Goal: Find specific page/section: Find specific page/section

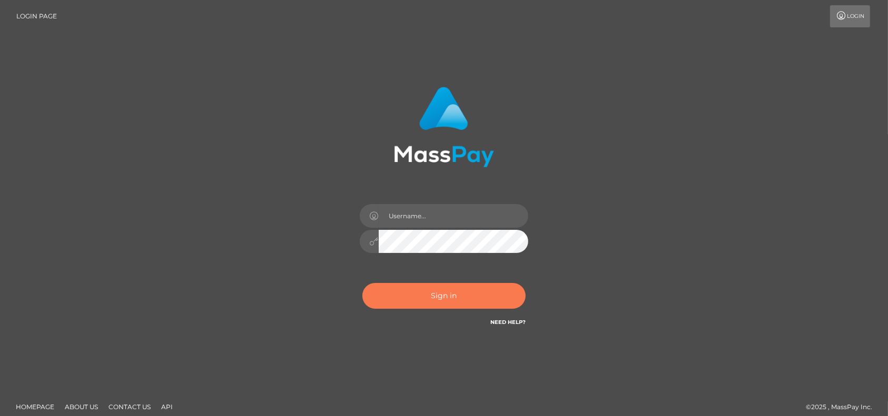
click at [425, 304] on button "Sign in" at bounding box center [443, 296] width 163 height 26
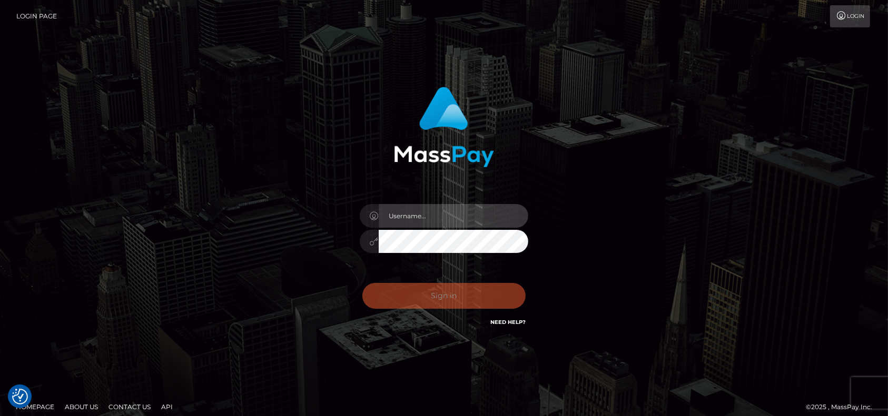
type input "petros.[PERSON_NAME]"
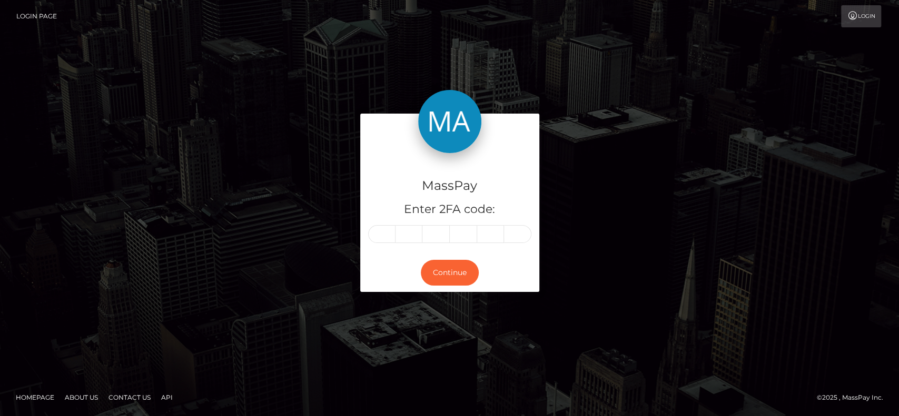
click at [392, 243] on div "MassPay Enter 2FA code:" at bounding box center [449, 203] width 179 height 101
click at [386, 237] on input "text" at bounding box center [381, 234] width 27 height 18
paste input "3"
type input "3"
type input "9"
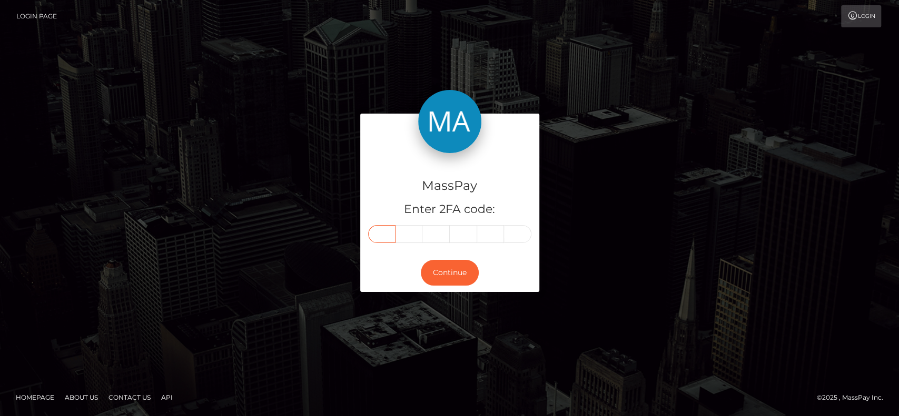
type input "6"
type input "8"
type input "1"
type input "9"
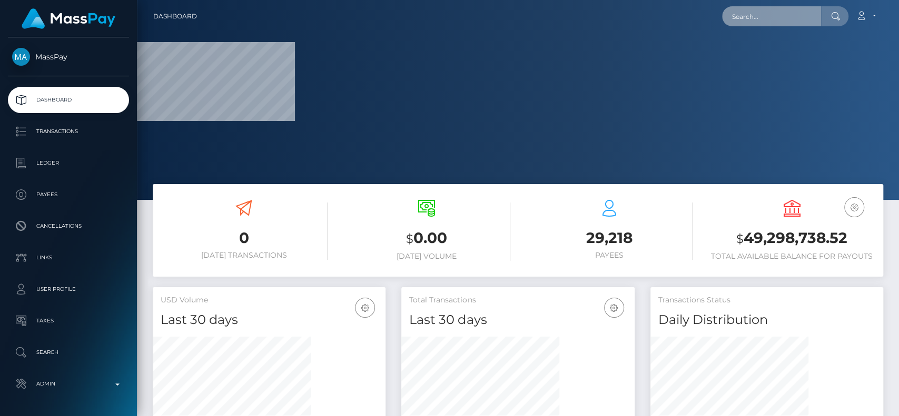
click at [757, 23] on input "text" at bounding box center [771, 16] width 99 height 20
paste input "[EMAIL_ADDRESS][DOMAIN_NAME]"
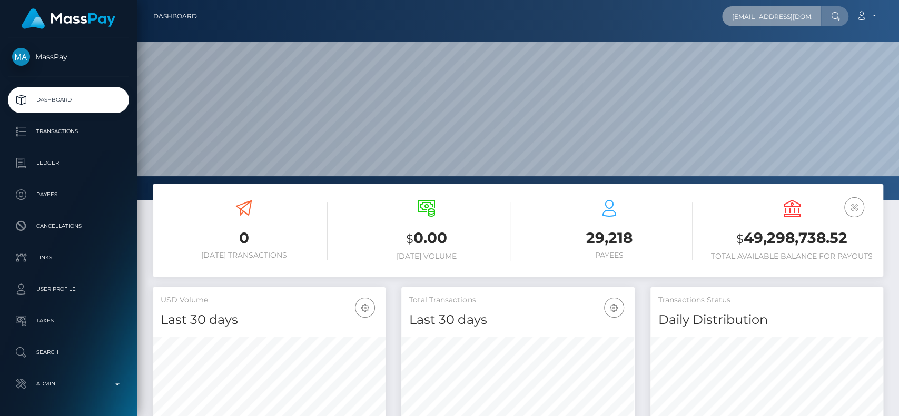
scroll to position [186, 233]
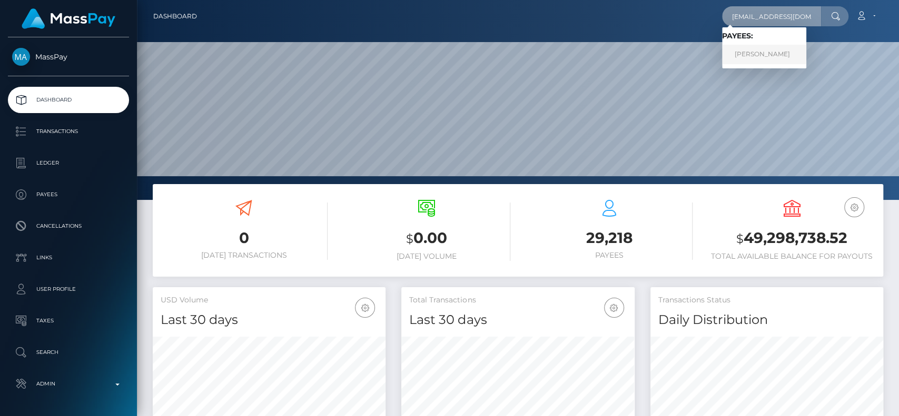
type input "[EMAIL_ADDRESS][DOMAIN_NAME]"
click at [763, 53] on link "NICOLE ELIZABETH ROACH" at bounding box center [764, 54] width 84 height 19
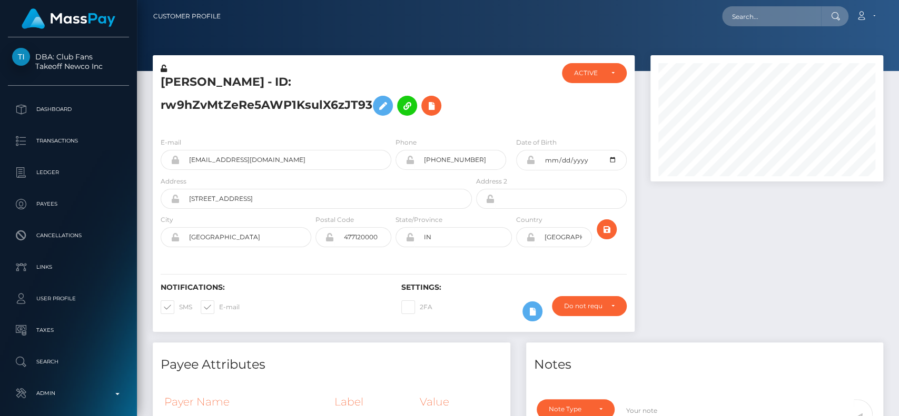
scroll to position [126, 233]
click at [761, 13] on input "text" at bounding box center [771, 16] width 99 height 20
paste input "[EMAIL_ADDRESS][DOMAIN_NAME]"
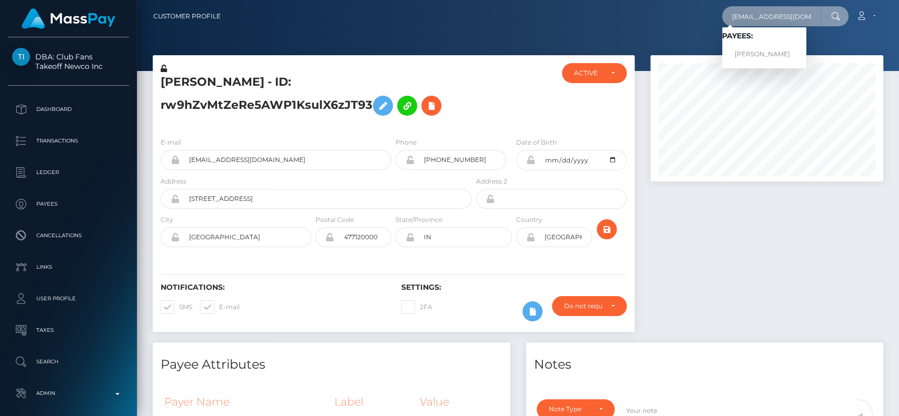
type input "[EMAIL_ADDRESS][DOMAIN_NAME]"
click at [768, 46] on link "NICOLE ELIZABETH ROACH" at bounding box center [764, 54] width 84 height 19
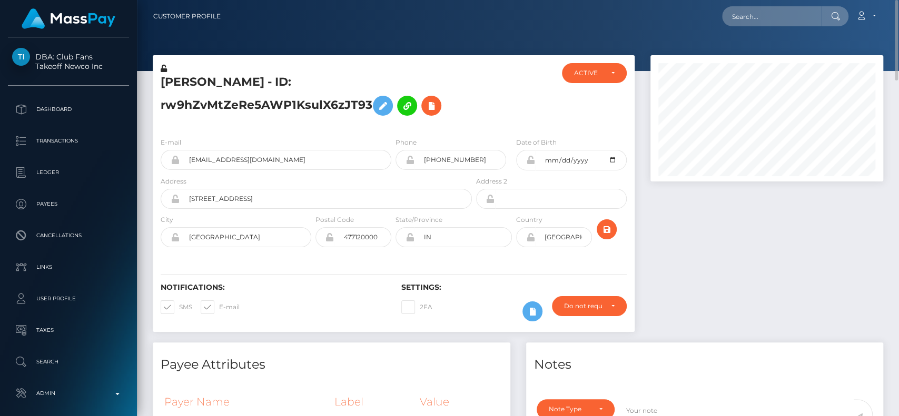
click at [187, 80] on h5 "[PERSON_NAME] - ID: rw9hZvMtZeRe5AWP1KsulX6zJT93" at bounding box center [313, 97] width 305 height 47
copy h5 "[PERSON_NAME]"
drag, startPoint x: 231, startPoint y: 165, endPoint x: 156, endPoint y: 167, distance: 74.8
click at [160, 166] on div "E-mail echom711@gmail.com" at bounding box center [273, 156] width 241 height 39
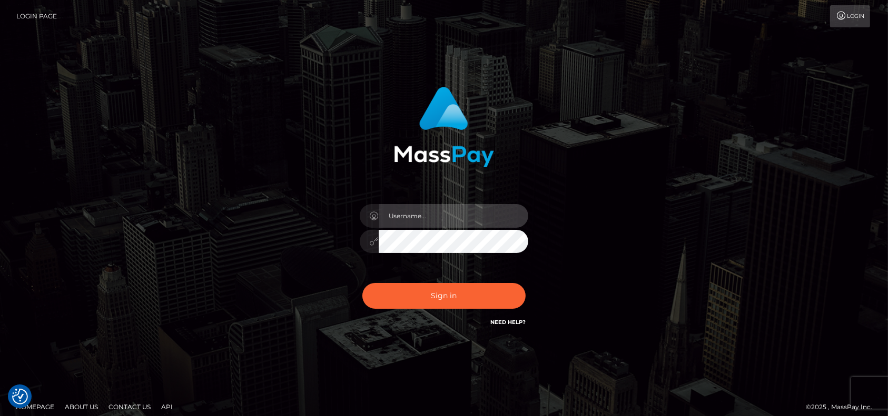
type input "petros.[PERSON_NAME]"
click at [442, 311] on div "Sign in Need Help?" at bounding box center [444, 300] width 184 height 47
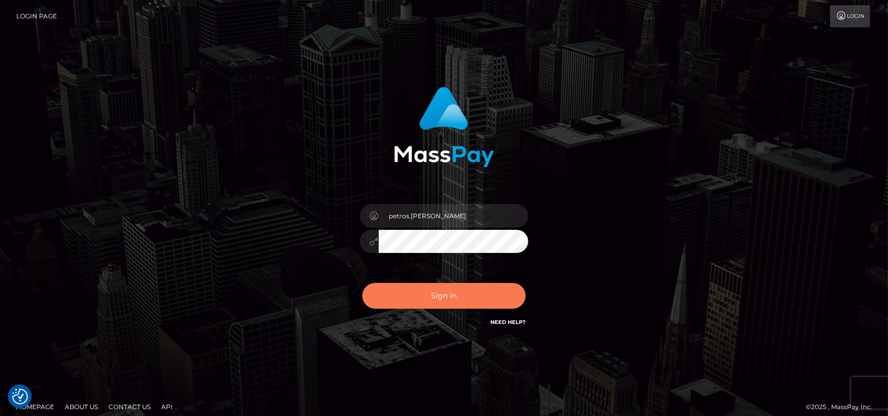
click at [433, 299] on button "Sign in" at bounding box center [443, 296] width 163 height 26
type input "petros.kidane"
click at [424, 299] on button "Sign in" at bounding box center [443, 296] width 163 height 26
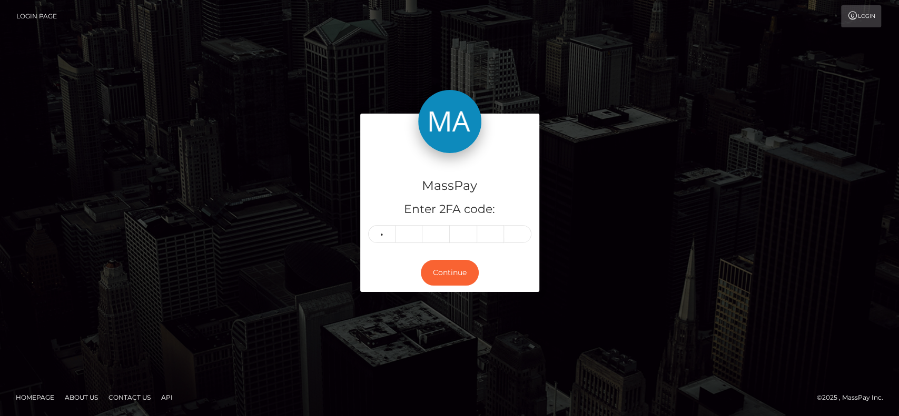
type input "4"
type input "9"
type input "8"
type input "0"
type input "3"
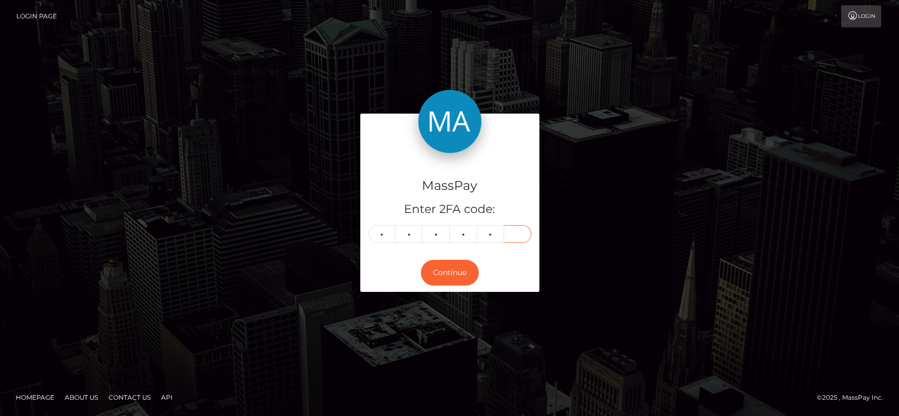
type input "0"
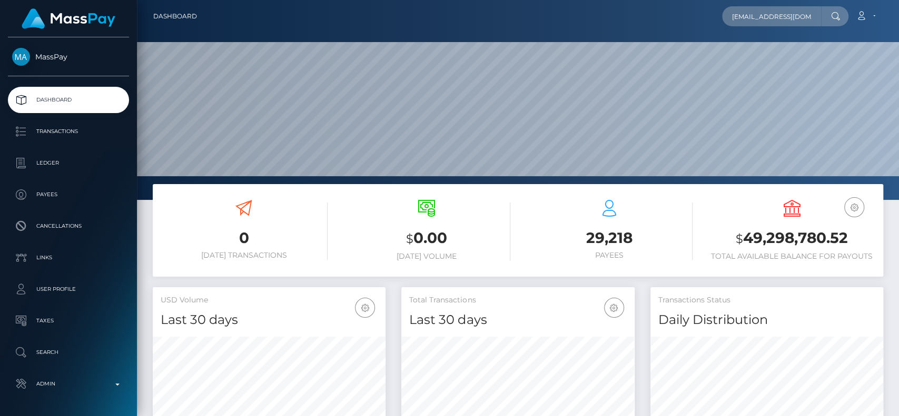
scroll to position [186, 233]
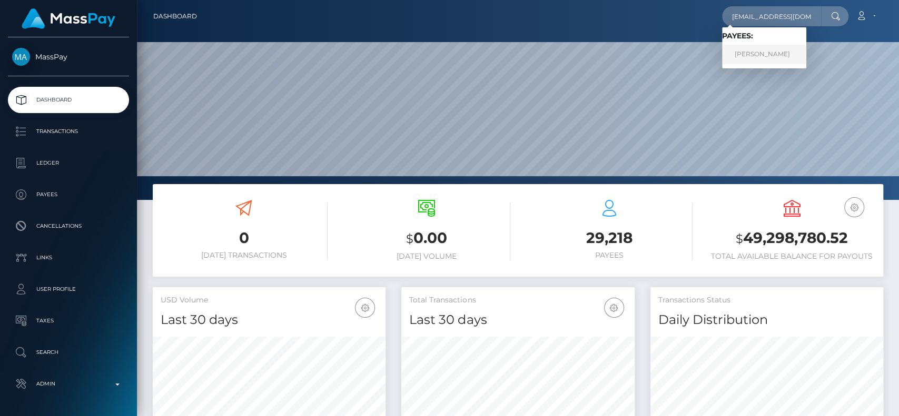
type input "vivapharrel@gmail.com"
click at [755, 57] on link "Viviane Morwabe" at bounding box center [764, 54] width 84 height 19
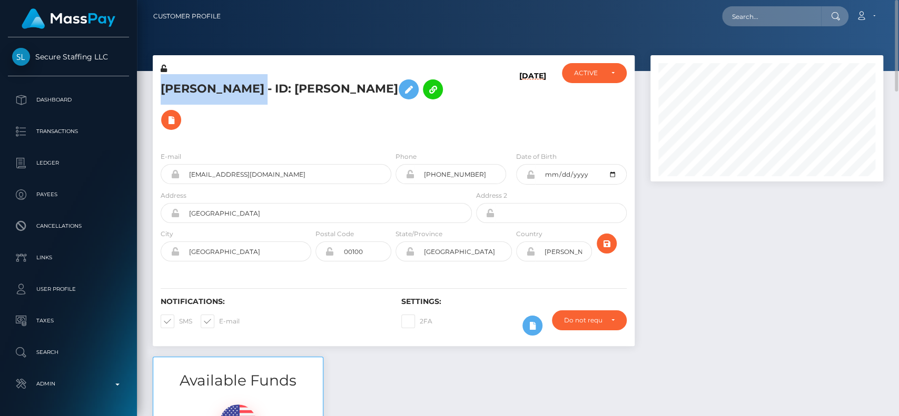
drag, startPoint x: 160, startPoint y: 88, endPoint x: 266, endPoint y: 86, distance: 106.9
click at [266, 86] on div "[PERSON_NAME] - ID: [PERSON_NAME]" at bounding box center [313, 103] width 321 height 80
copy h5 "Viviane Morwabe"
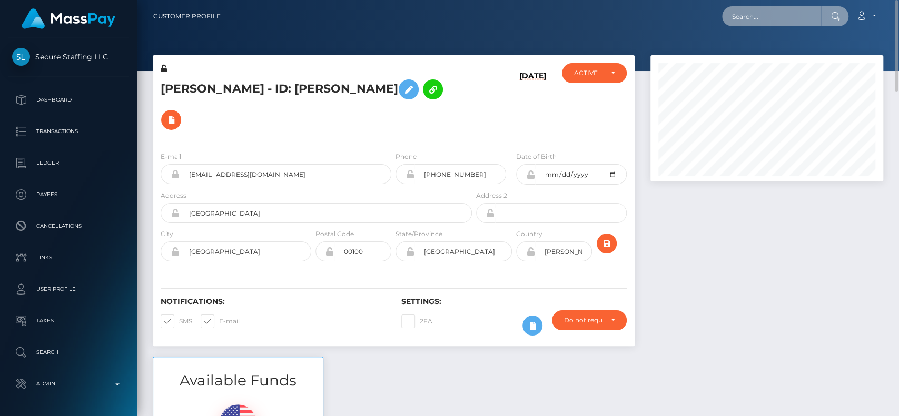
click at [763, 21] on input "text" at bounding box center [771, 16] width 99 height 20
paste input "Viviane Morwabe"
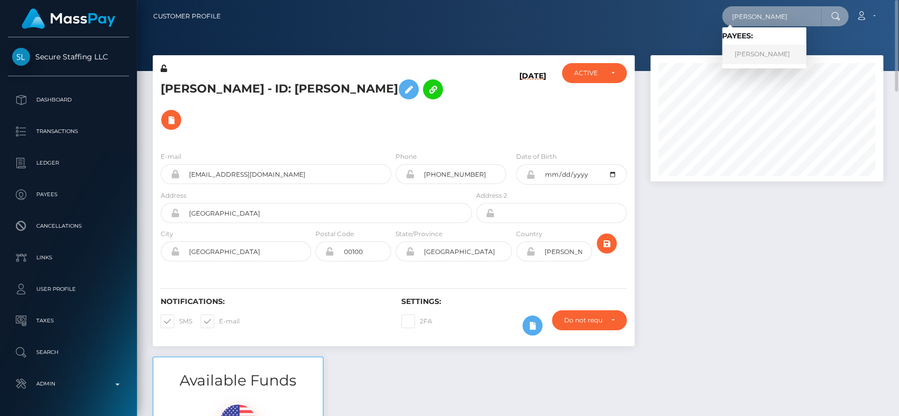
type input "Viviane Morwabe"
click at [760, 49] on link "Viviane Morwabe" at bounding box center [764, 54] width 84 height 19
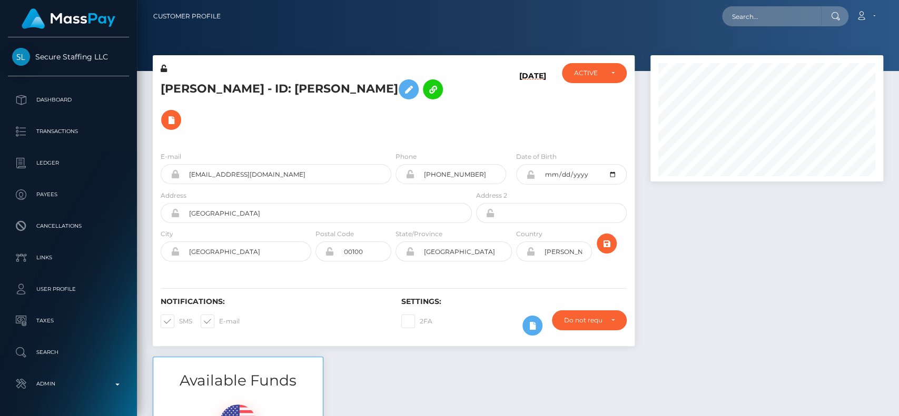
scroll to position [126, 233]
click at [780, 14] on input "text" at bounding box center [771, 16] width 99 height 20
paste input "[EMAIL_ADDRESS][DOMAIN_NAME]"
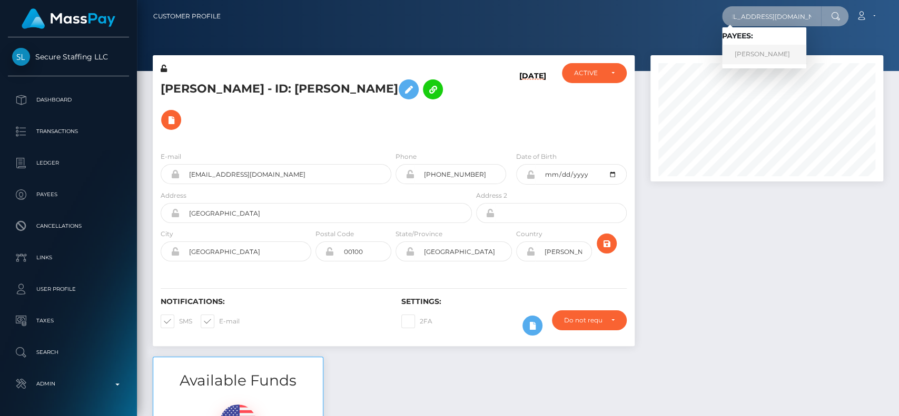
type input "kimberlyfuller689@gmail.com"
click at [753, 51] on link "Kimberly fuller" at bounding box center [764, 54] width 84 height 19
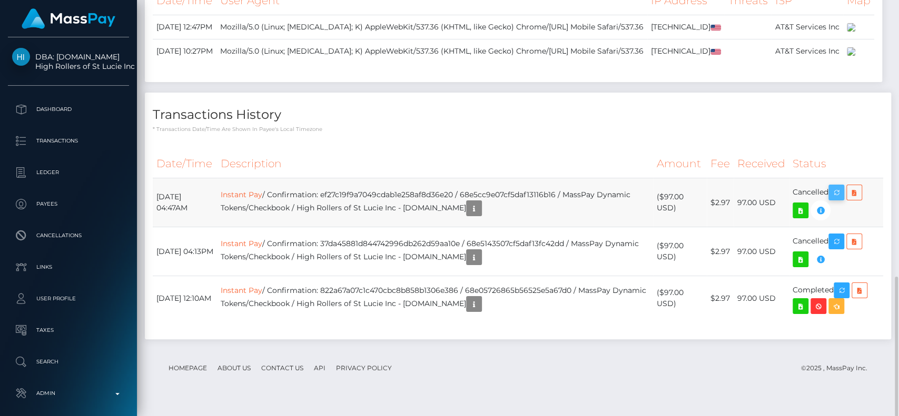
scroll to position [126, 233]
click at [834, 200] on icon "button" at bounding box center [836, 192] width 13 height 13
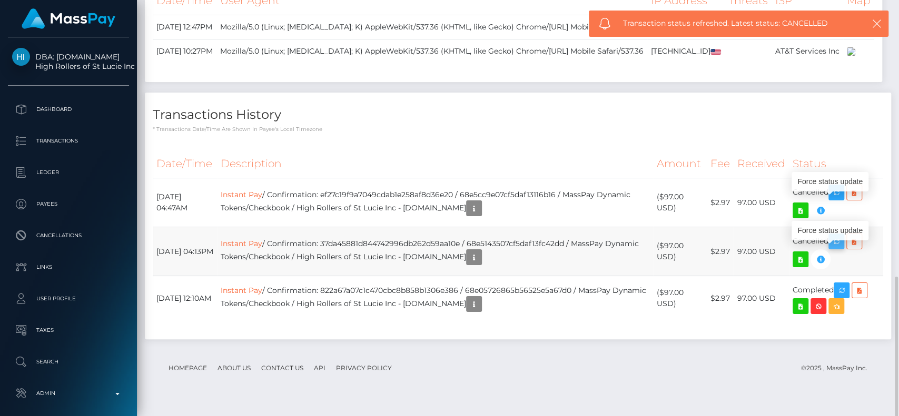
click at [838, 249] on icon "button" at bounding box center [836, 241] width 13 height 13
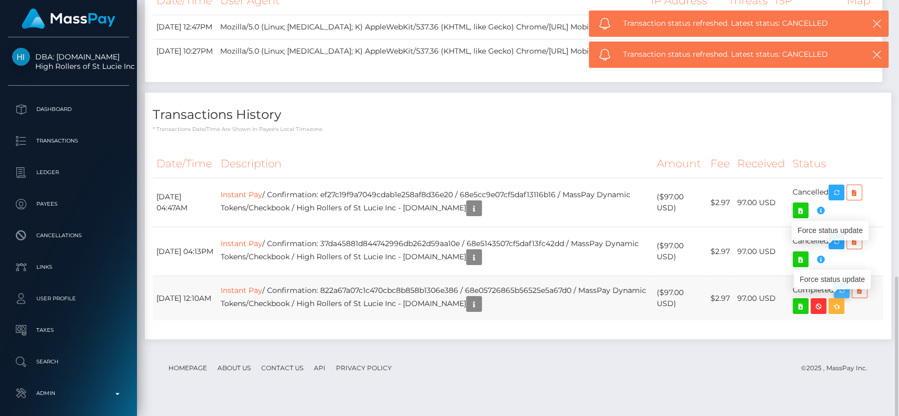
click at [843, 297] on icon "button" at bounding box center [841, 290] width 13 height 13
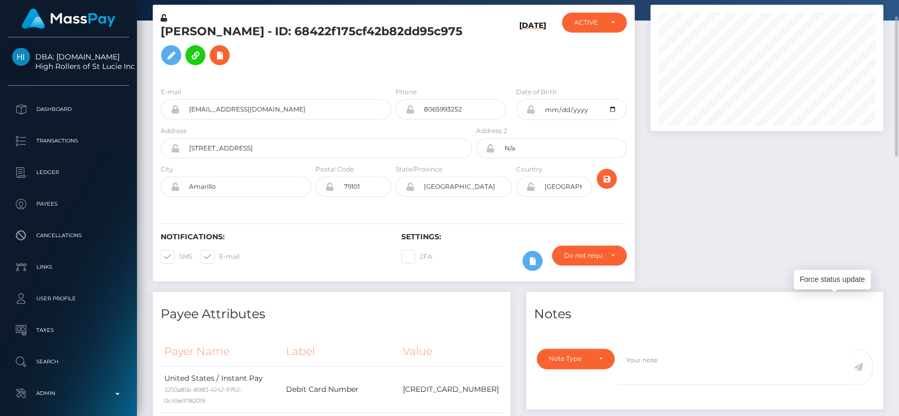
scroll to position [50, 0]
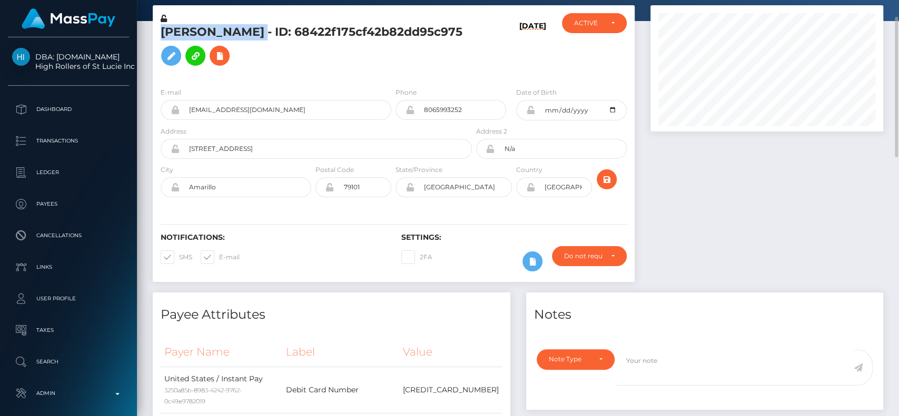
drag, startPoint x: 249, startPoint y: 29, endPoint x: 162, endPoint y: 32, distance: 86.4
click at [162, 32] on h5 "Kimberly fuller - ID: 68422f175cf42b82dd95c975" at bounding box center [313, 47] width 305 height 47
copy h5 "Kimberly fuller"
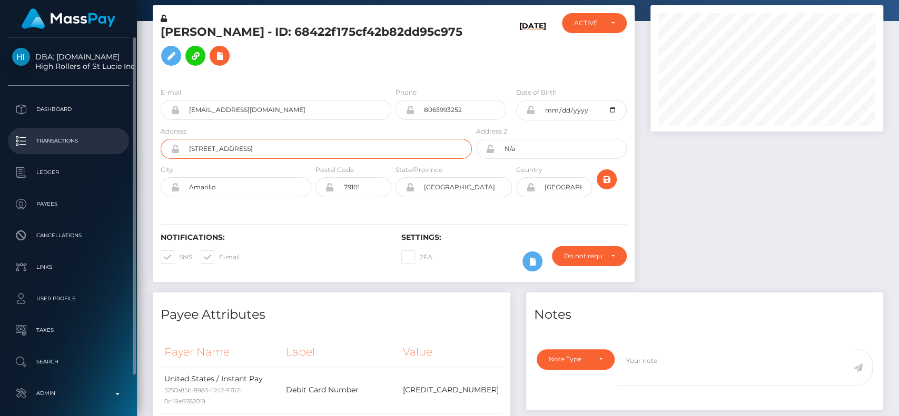
drag, startPoint x: 295, startPoint y: 145, endPoint x: 111, endPoint y: 145, distance: 183.8
click at [111, 145] on div "DBA: Luckyrush.io High Rollers of St Lucie Inc Dashboard Transactions Ledger Pa…" at bounding box center [449, 208] width 899 height 416
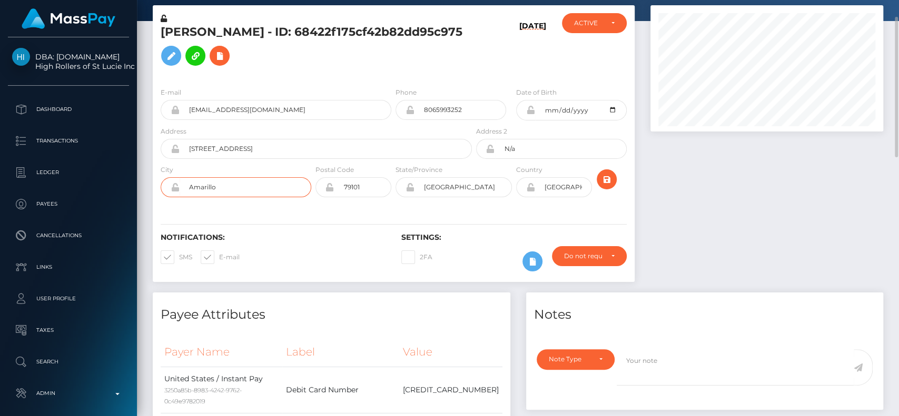
drag, startPoint x: 290, startPoint y: 191, endPoint x: 145, endPoint y: 187, distance: 144.8
click at [145, 187] on div "Kimberly fuller - ID: 68422f175cf42b82dd95c975 10/08/25" at bounding box center [394, 148] width 498 height 287
drag, startPoint x: 318, startPoint y: 141, endPoint x: 142, endPoint y: 142, distance: 175.9
click at [322, 143] on input "200 South Tyler Street" at bounding box center [326, 149] width 292 height 20
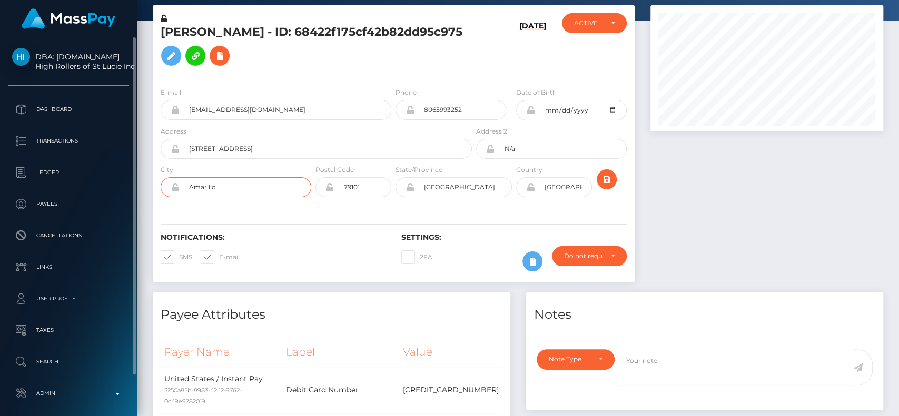
drag, startPoint x: 280, startPoint y: 183, endPoint x: 84, endPoint y: 157, distance: 198.0
click at [84, 157] on div "DBA: Luckyrush.io High Rollers of St Lucie Inc Dashboard Transactions Ledger Pa…" at bounding box center [449, 208] width 899 height 416
drag, startPoint x: 372, startPoint y: 187, endPoint x: 279, endPoint y: 191, distance: 93.3
click at [279, 191] on div "City Amarillo Postal Code 79101 State/Province TX USA" at bounding box center [394, 183] width 482 height 38
click at [279, 191] on input "Amarillo" at bounding box center [246, 187] width 132 height 20
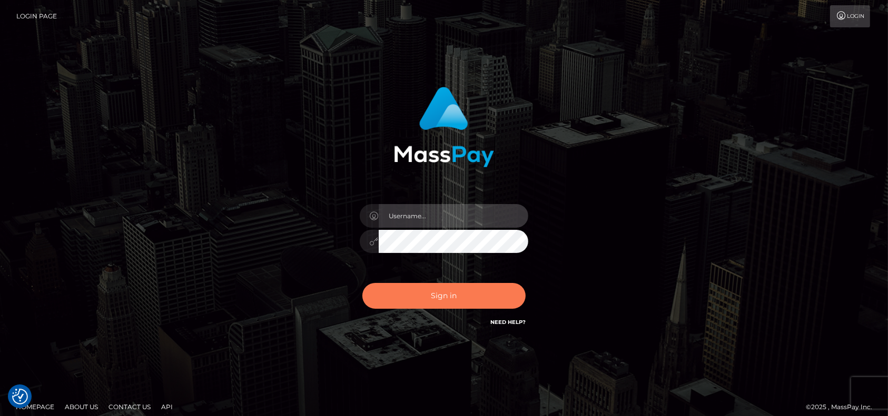
type input "petros.[PERSON_NAME]"
click at [483, 295] on button "Sign in" at bounding box center [443, 296] width 163 height 26
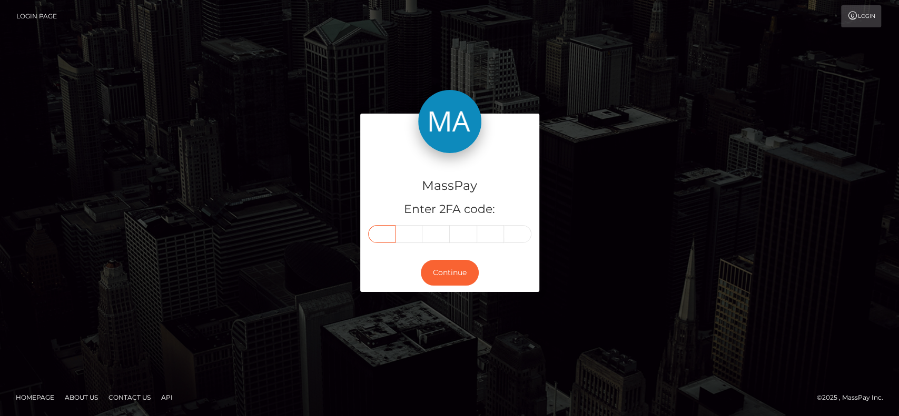
click at [383, 232] on input "text" at bounding box center [381, 234] width 27 height 18
paste input "7"
type input "7"
type input "4"
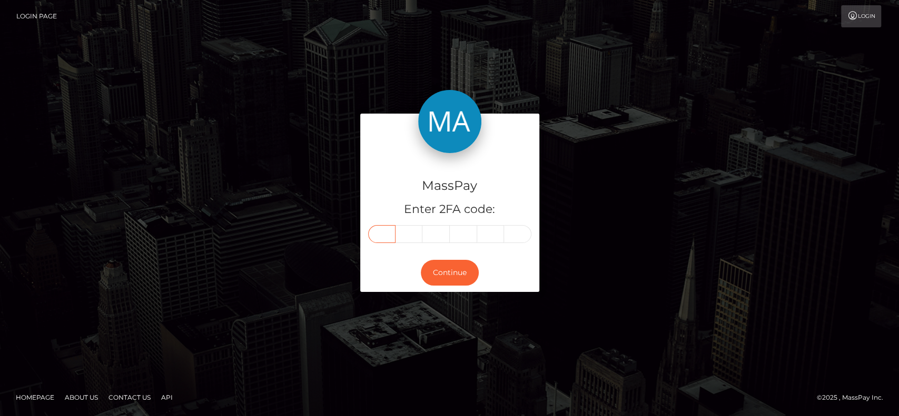
type input "1"
type input "3"
type input "6"
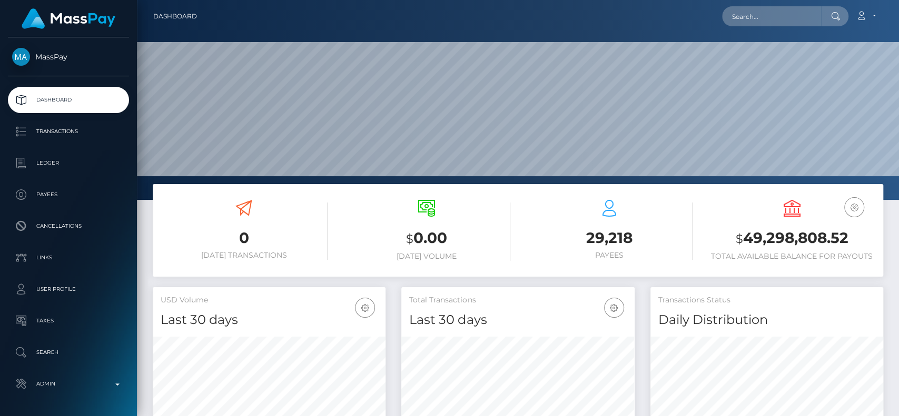
scroll to position [186, 233]
click at [765, 15] on input "text" at bounding box center [771, 16] width 99 height 20
paste input "[EMAIL_ADDRESS][DOMAIN_NAME]"
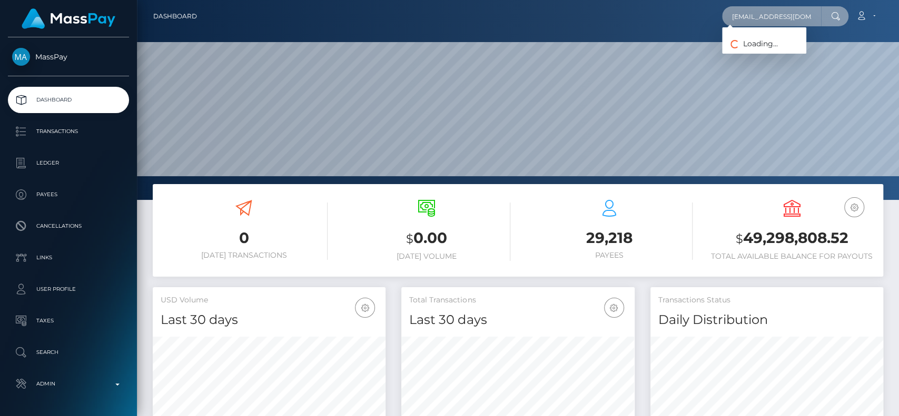
scroll to position [0, 18]
type input "[EMAIL_ADDRESS][DOMAIN_NAME]"
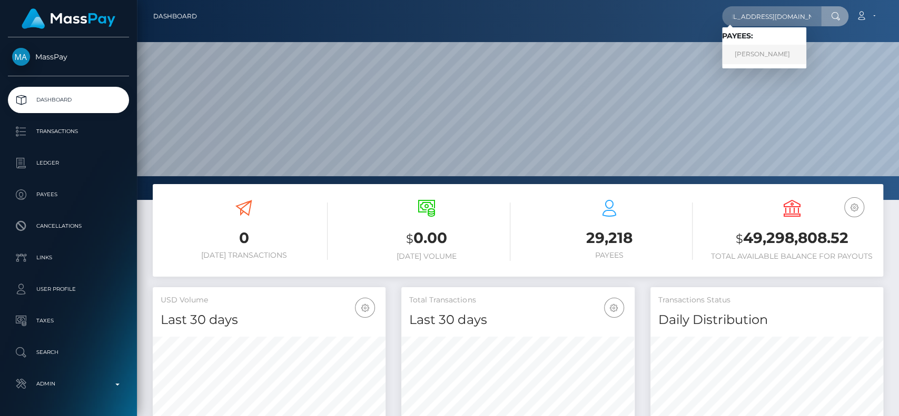
click at [739, 55] on link "Kimberly fuller" at bounding box center [764, 54] width 84 height 19
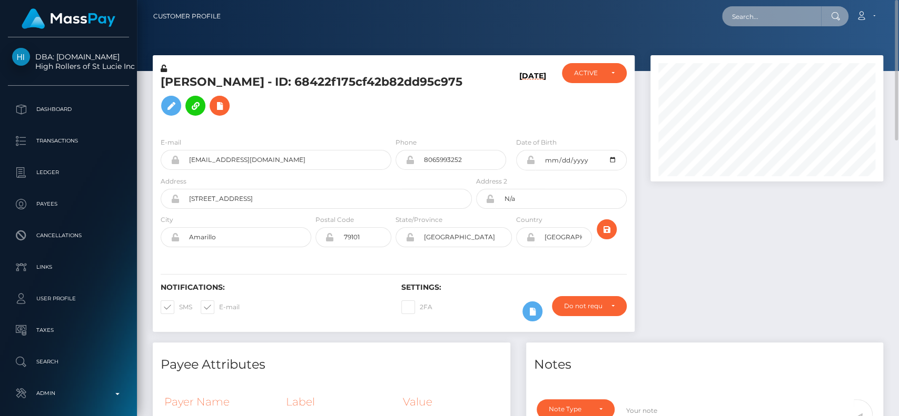
click at [751, 15] on input "text" at bounding box center [771, 16] width 99 height 20
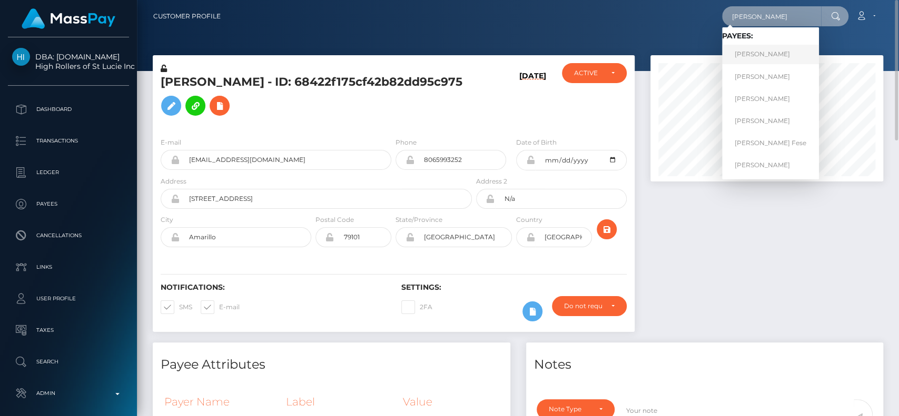
type input "[PERSON_NAME]"
click at [770, 62] on link "[PERSON_NAME]" at bounding box center [770, 54] width 97 height 19
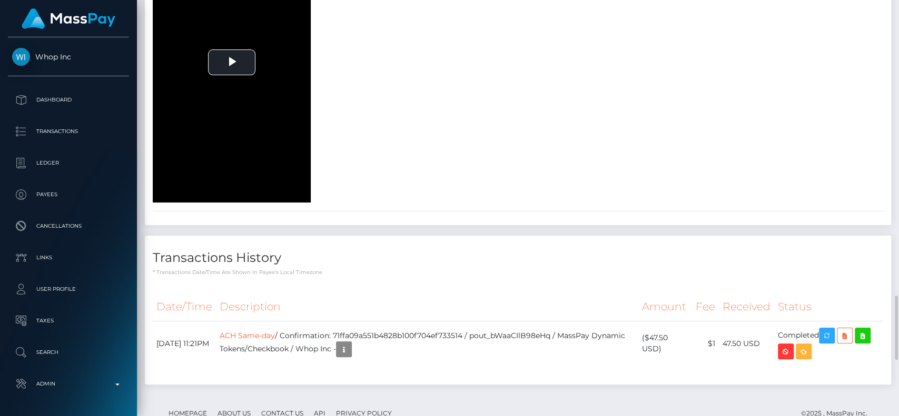
scroll to position [1787, 0]
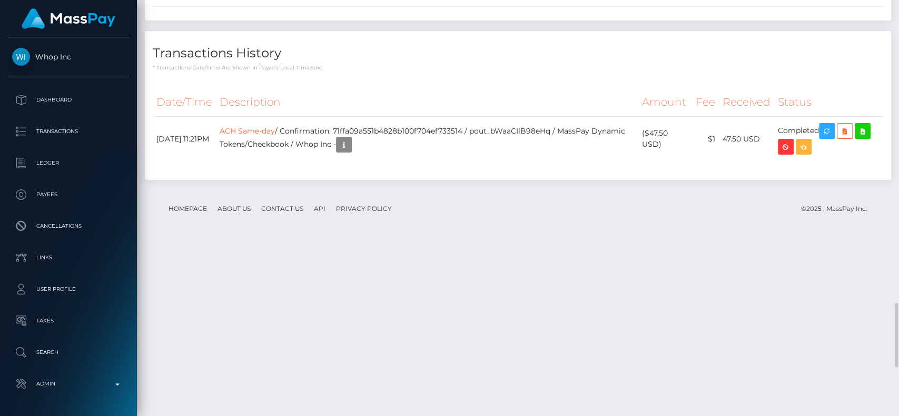
scroll to position [1971, 0]
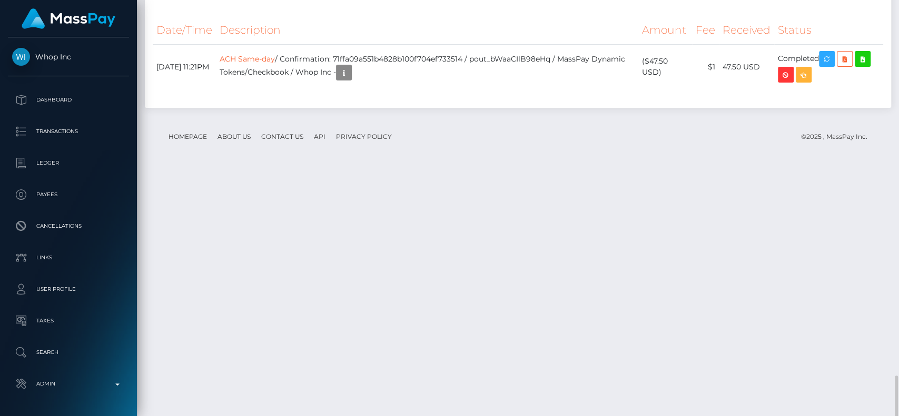
scroll to position [2108, 0]
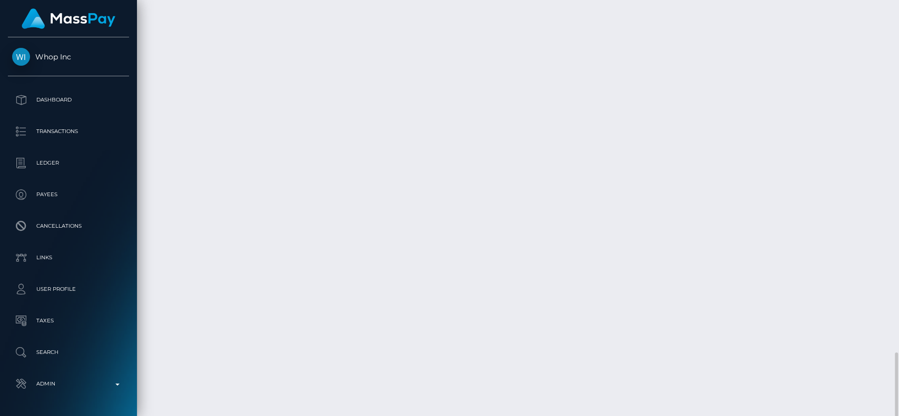
drag, startPoint x: 349, startPoint y: 320, endPoint x: 385, endPoint y: 314, distance: 36.8
copy td "Whop Inc"
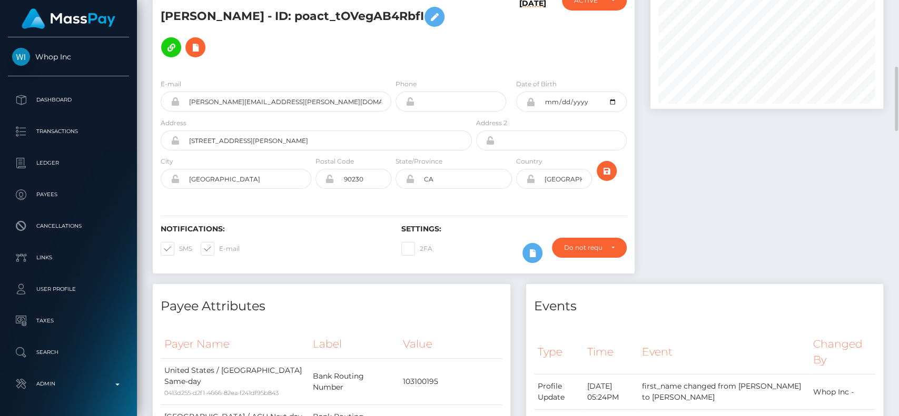
scroll to position [0, 0]
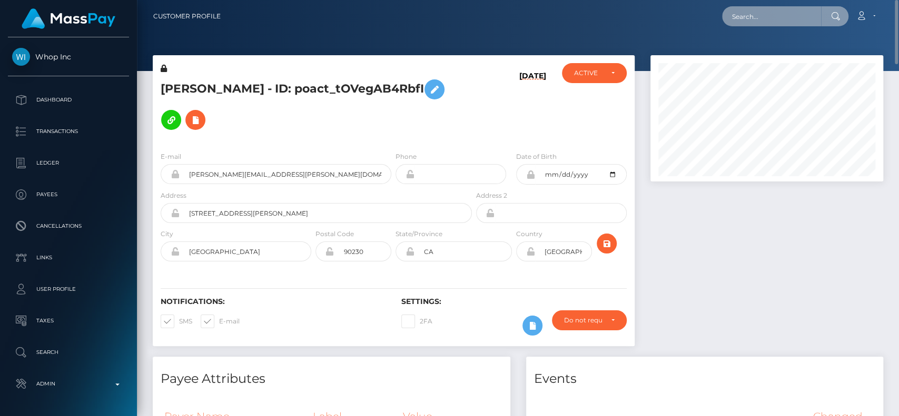
click at [750, 19] on input "text" at bounding box center [771, 16] width 99 height 20
paste input "Whop Inc"
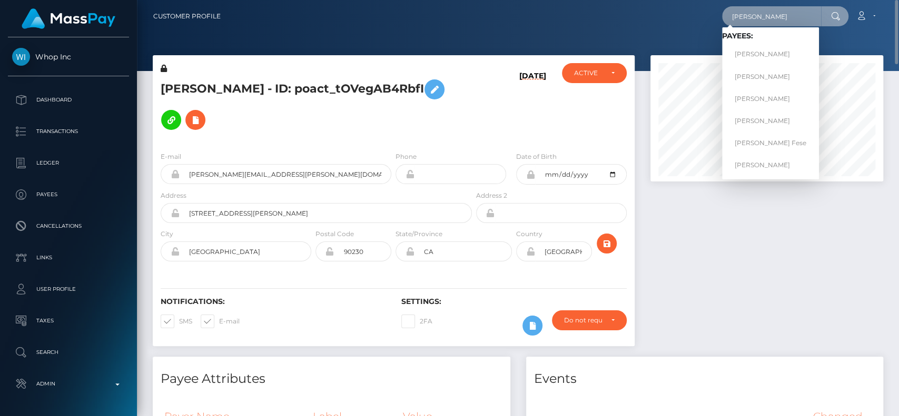
type input "[PERSON_NAME]"
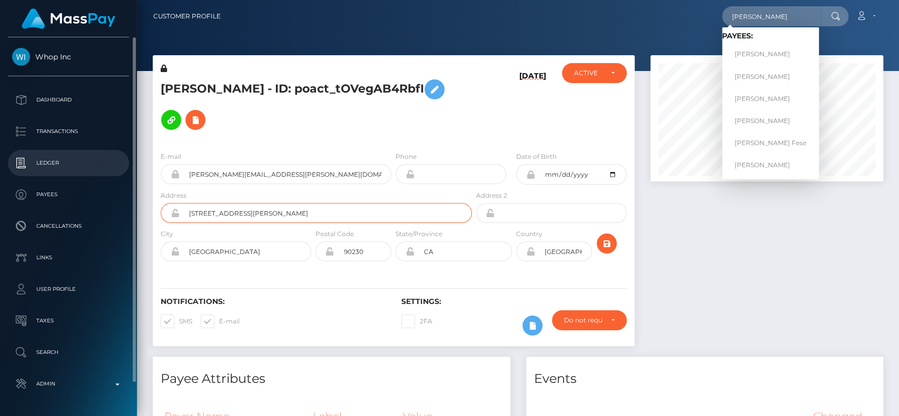
drag, startPoint x: 278, startPoint y: 192, endPoint x: 114, endPoint y: 175, distance: 165.2
click at [114, 175] on div "Whop Inc Dashboard Transactions Ledger Payees" at bounding box center [449, 208] width 899 height 416
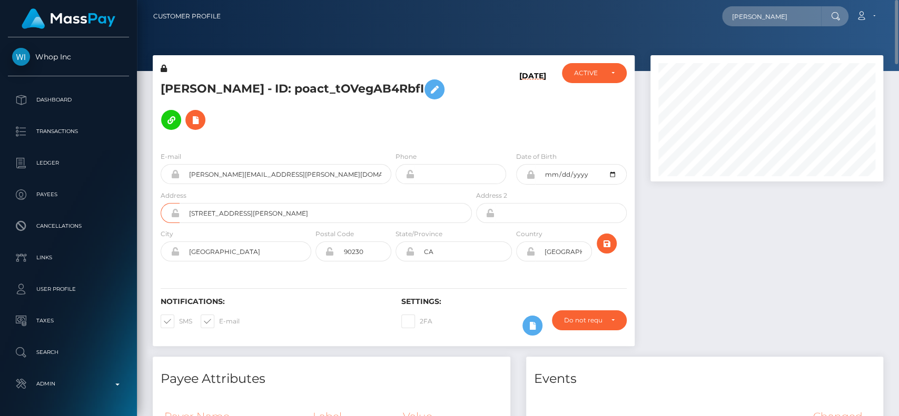
click at [462, 116] on h5 "YOSEF GEBRETENSAI KIDANE - ID: poact_tOVegAB4RbfI" at bounding box center [313, 104] width 305 height 61
click at [779, 19] on input "[PERSON_NAME]" at bounding box center [771, 16] width 99 height 20
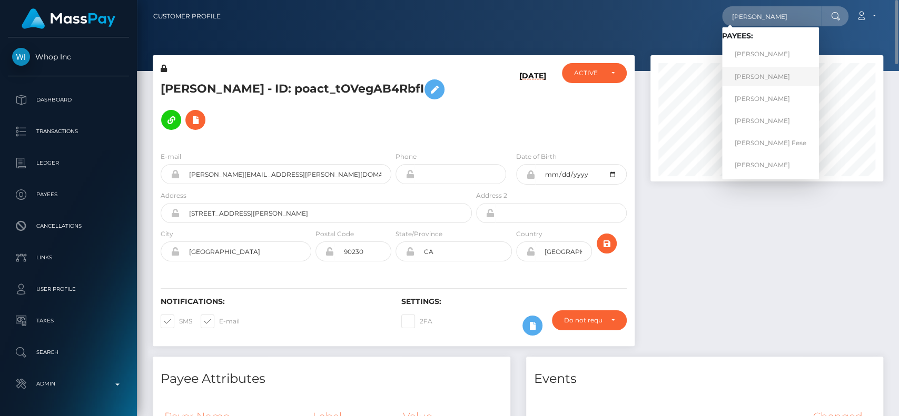
click at [763, 81] on link "[PERSON_NAME]" at bounding box center [770, 76] width 97 height 19
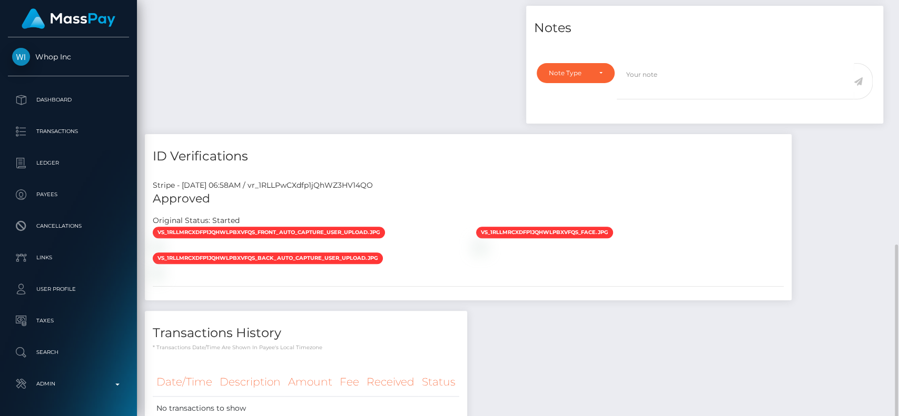
scroll to position [577, 0]
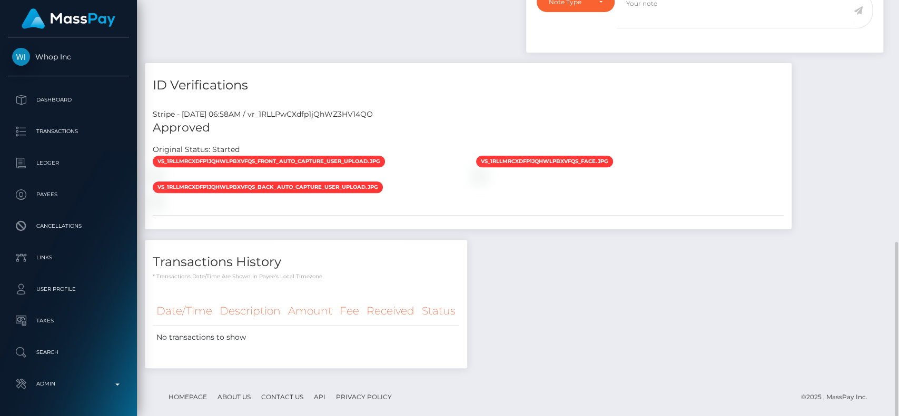
click at [271, 156] on span "vs_1RLLMRCXdfp1jQhWlPBxvfQS_front_auto_capture_user_upload.jpg" at bounding box center [269, 162] width 232 height 12
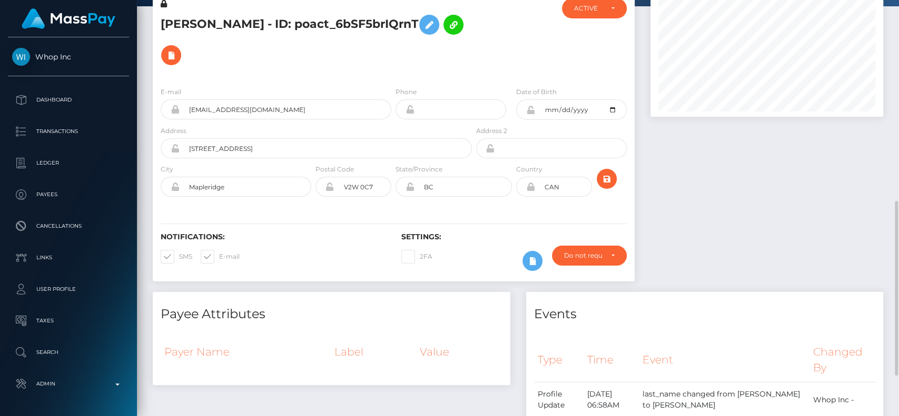
scroll to position [0, 0]
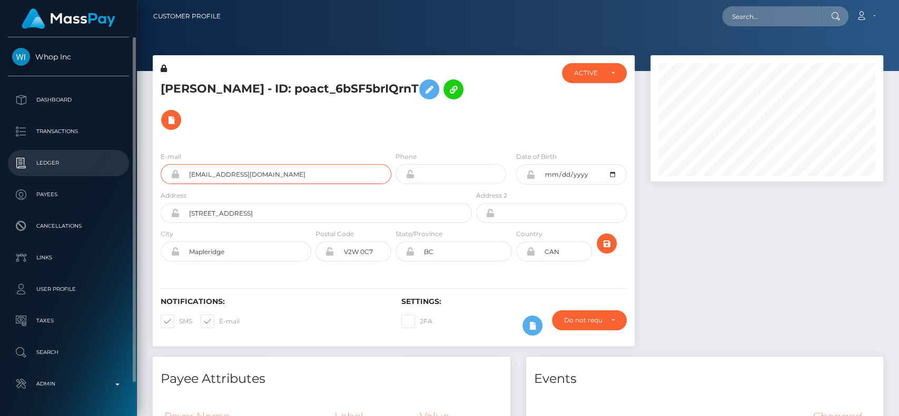
drag, startPoint x: 308, startPoint y: 156, endPoint x: 93, endPoint y: 155, distance: 215.4
click at [93, 155] on div "Whop Inc Dashboard Transactions Ledger Payees" at bounding box center [449, 208] width 899 height 416
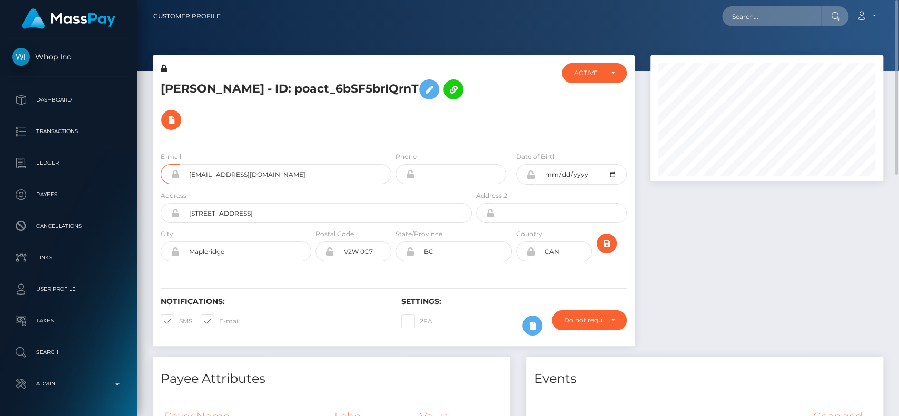
click at [381, 111] on h5 "Henok Tsegay KIDANE - ID: poact_6bSF5brIQrnT" at bounding box center [313, 104] width 305 height 61
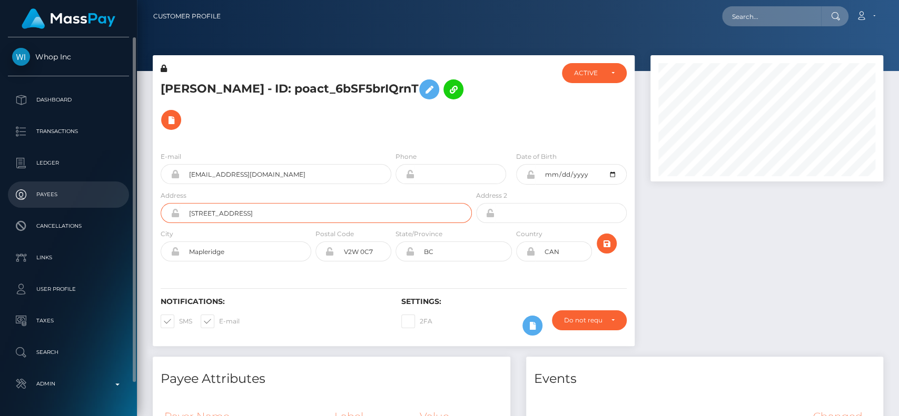
drag, startPoint x: 341, startPoint y: 203, endPoint x: 83, endPoint y: 183, distance: 259.3
click at [83, 183] on div "Whop Inc Dashboard Transactions Ledger Payees" at bounding box center [449, 208] width 899 height 416
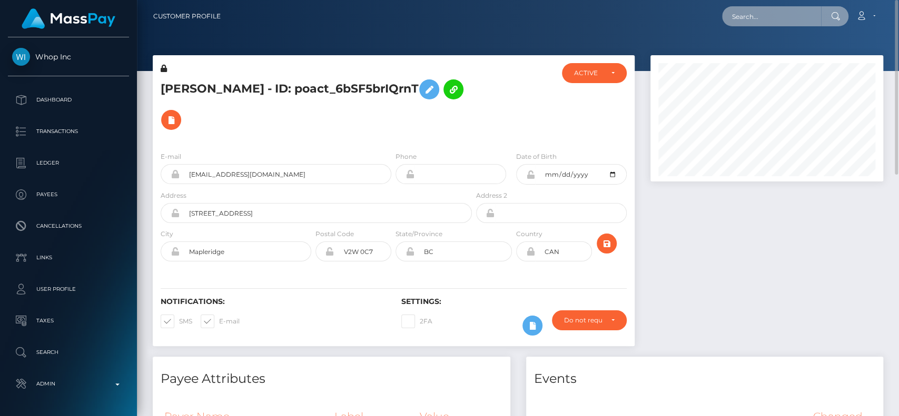
click at [767, 17] on input "text" at bounding box center [771, 16] width 99 height 20
type input "k"
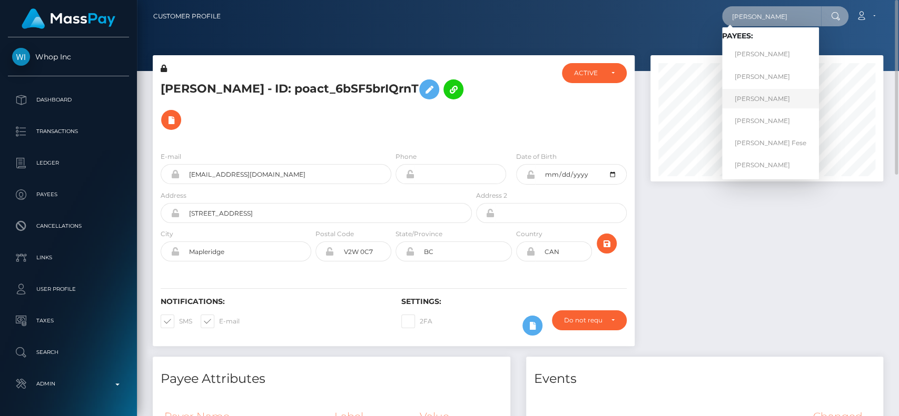
type input "kidane"
click at [785, 94] on link "ZUFAN KIDANE BERHE" at bounding box center [770, 98] width 97 height 19
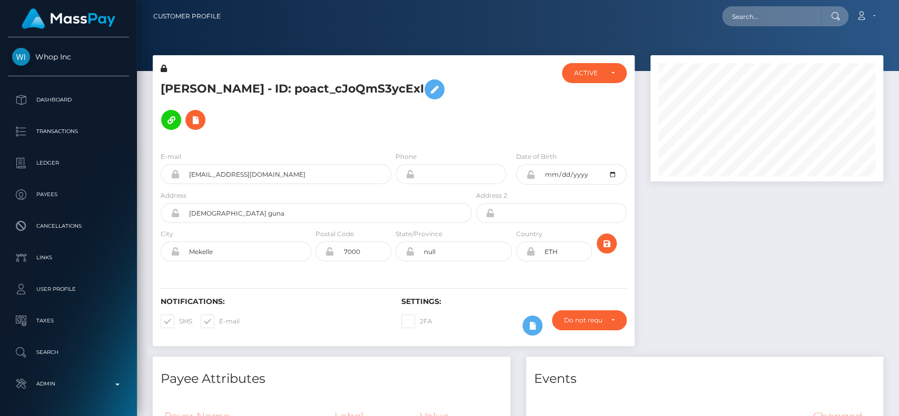
scroll to position [126, 233]
click at [758, 17] on input "text" at bounding box center [771, 16] width 99 height 20
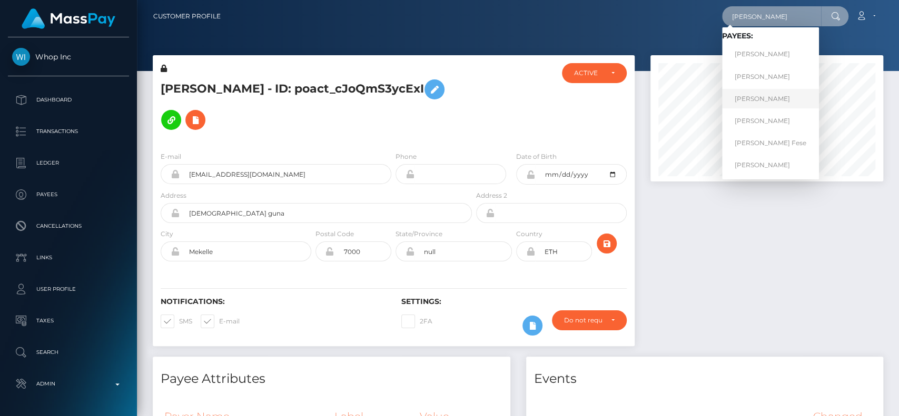
type input "[PERSON_NAME]"
click at [774, 102] on link "[PERSON_NAME]" at bounding box center [770, 98] width 97 height 19
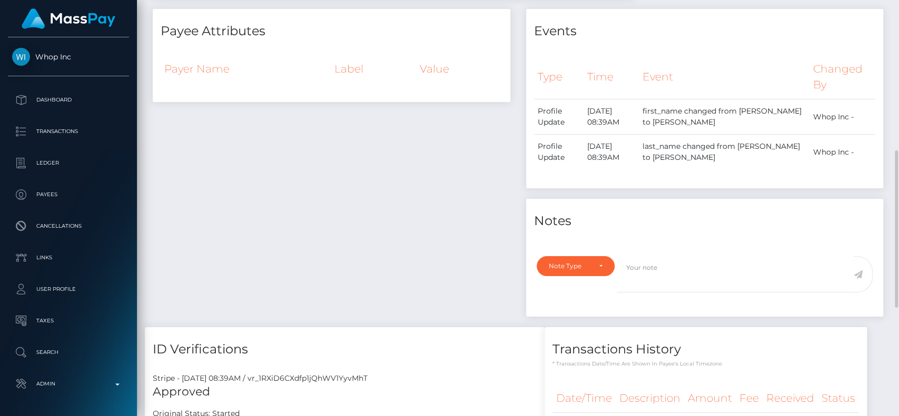
scroll to position [370, 0]
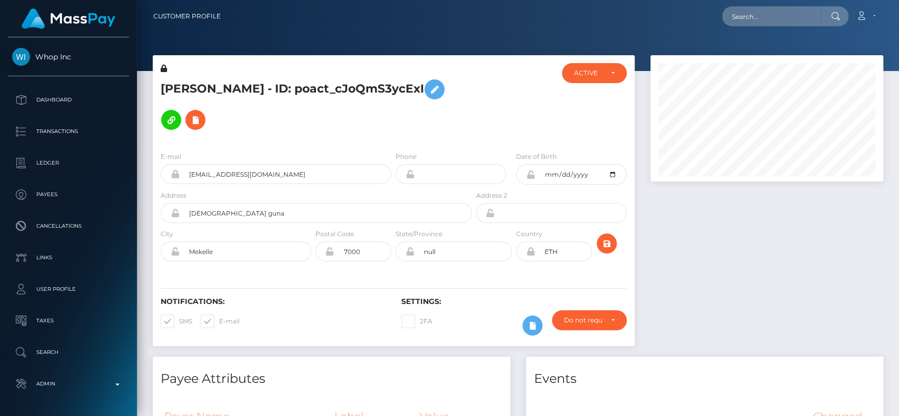
scroll to position [126, 233]
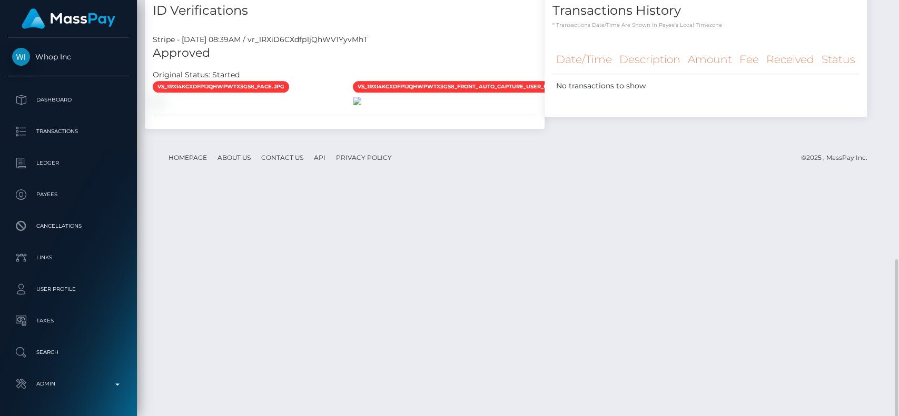
click at [361, 105] on img at bounding box center [357, 101] width 8 height 8
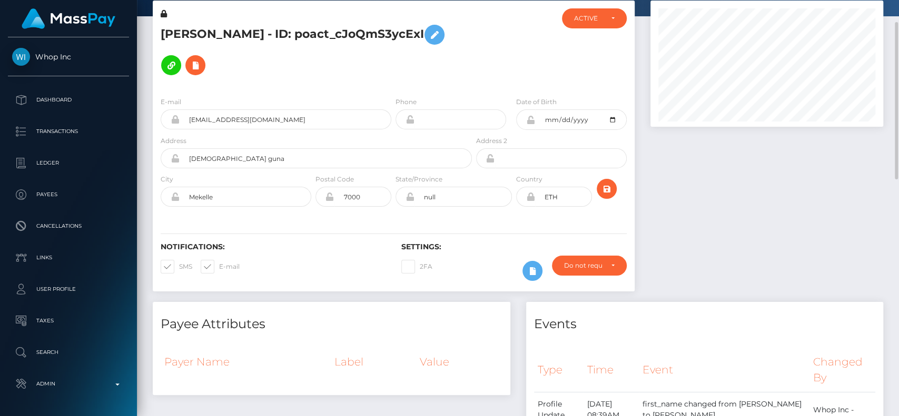
scroll to position [53, 0]
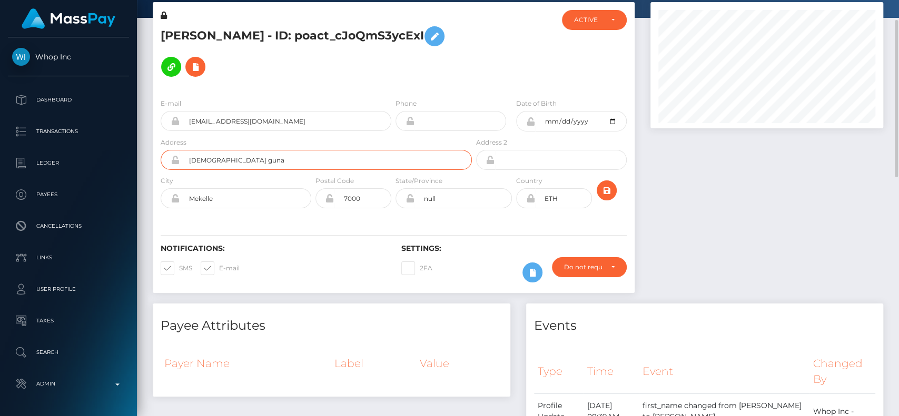
drag, startPoint x: 303, startPoint y: 141, endPoint x: 152, endPoint y: 135, distance: 151.8
click at [152, 135] on div "ZUFAN KIDANE BERHE - ID: poact_cJoQmS3ycExI ACTIVE CLOSED ACTIVE" at bounding box center [394, 153] width 498 height 302
click at [335, 68] on div "ZUFAN KIDANE BERHE - ID: poact_cJoQmS3ycExI" at bounding box center [313, 50] width 321 height 80
drag, startPoint x: 304, startPoint y: 23, endPoint x: 145, endPoint y: 19, distance: 159.0
click at [145, 19] on div "ZUFAN KIDANE BERHE - ID: poact_cJoQmS3ycExI ACTIVE CLOSED ACTIVE" at bounding box center [394, 153] width 498 height 302
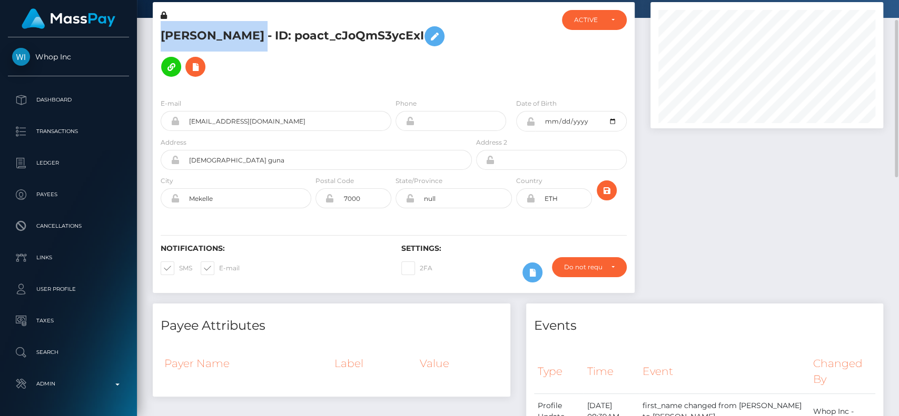
copy div "ZUFAN KIDANE BERHE"
click at [340, 65] on h5 "ZUFAN KIDANE BERHE - ID: poact_cJoQmS3ycExI" at bounding box center [313, 51] width 305 height 61
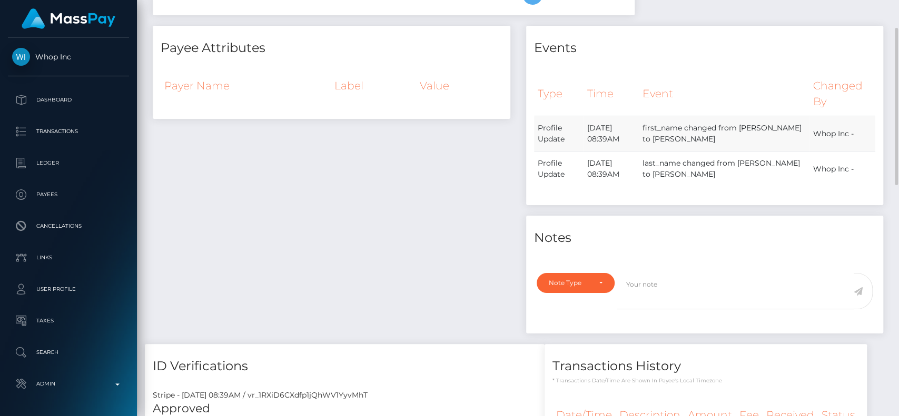
scroll to position [0, 0]
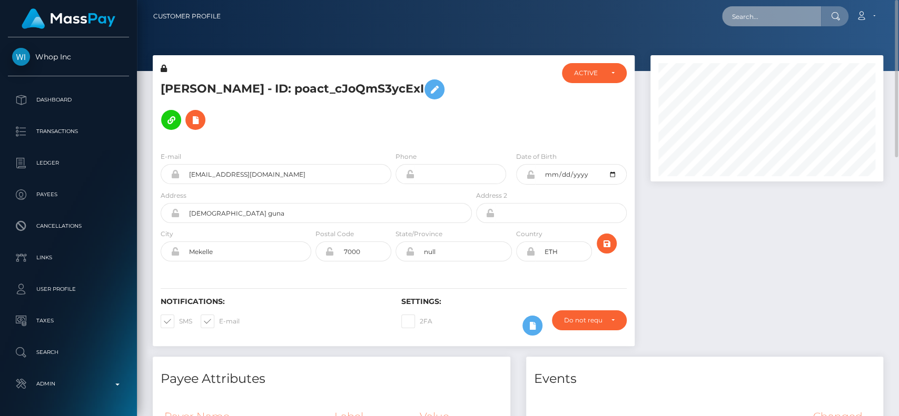
click at [770, 19] on input "text" at bounding box center [771, 16] width 99 height 20
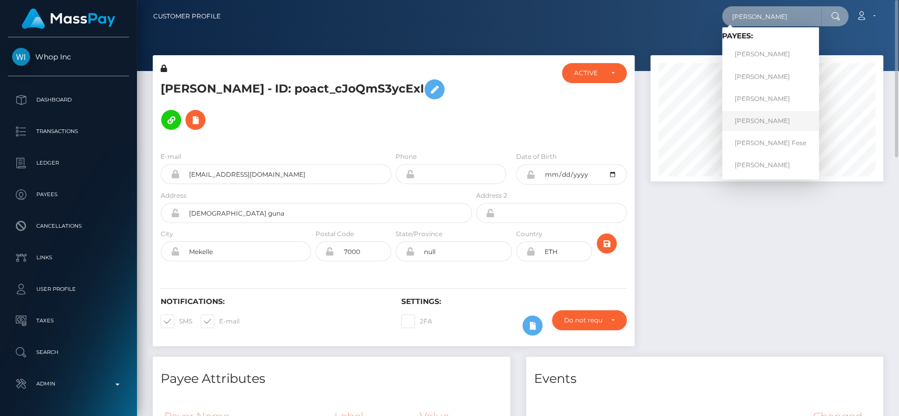
type input "kidane"
click at [764, 121] on link "MERON SAMSON KIDANE" at bounding box center [770, 120] width 97 height 19
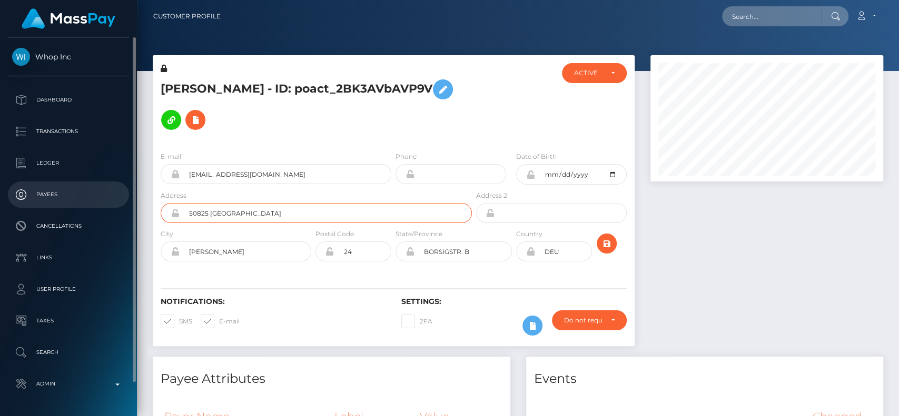
drag, startPoint x: 307, startPoint y: 202, endPoint x: 108, endPoint y: 204, distance: 199.0
click at [108, 204] on div "Whop Inc Dashboard Transactions Ledger Payees" at bounding box center [449, 208] width 899 height 416
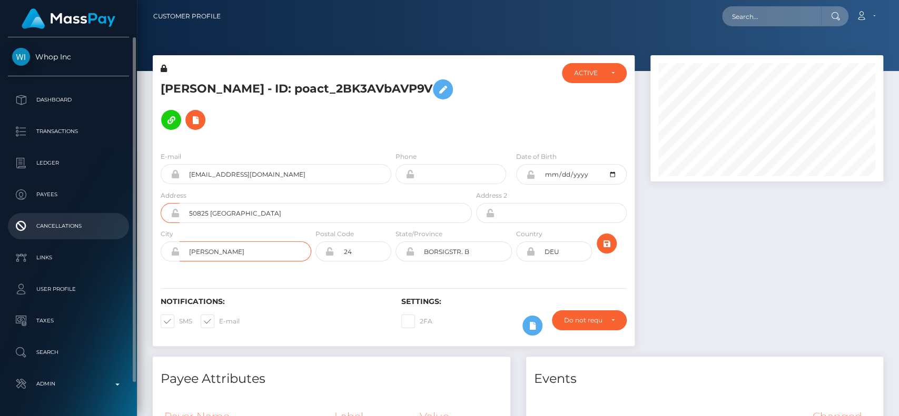
drag, startPoint x: 282, startPoint y: 233, endPoint x: 126, endPoint y: 236, distance: 156.4
click at [126, 236] on div "Whop Inc Dashboard Transactions Ledger Payees" at bounding box center [449, 208] width 899 height 416
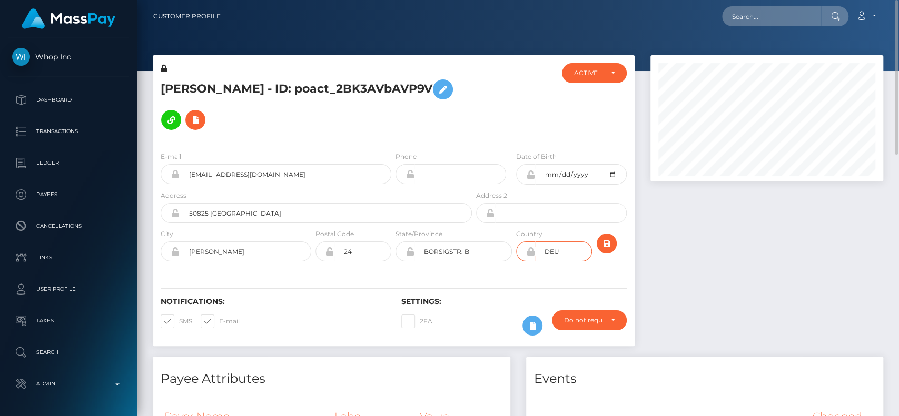
drag, startPoint x: 570, startPoint y: 234, endPoint x: 512, endPoint y: 233, distance: 57.4
click at [512, 233] on div "City EHRENFELD Postal Code 24 State/Province Country" at bounding box center [394, 248] width 482 height 38
drag, startPoint x: 477, startPoint y: 231, endPoint x: 357, endPoint y: 236, distance: 119.6
click at [357, 236] on div "City EHRENFELD Postal Code 24 State/Province Country" at bounding box center [394, 248] width 482 height 38
click at [564, 243] on input "DEU" at bounding box center [563, 252] width 57 height 20
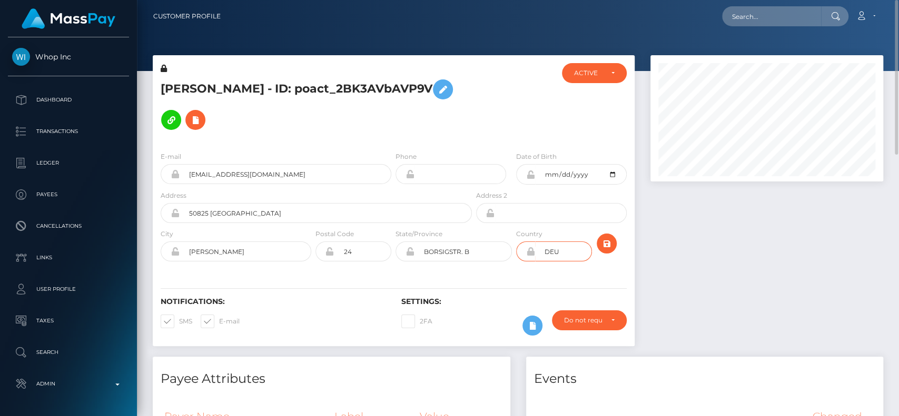
drag, startPoint x: 573, startPoint y: 234, endPoint x: 534, endPoint y: 233, distance: 39.0
click at [535, 242] on input "DEU" at bounding box center [563, 252] width 57 height 20
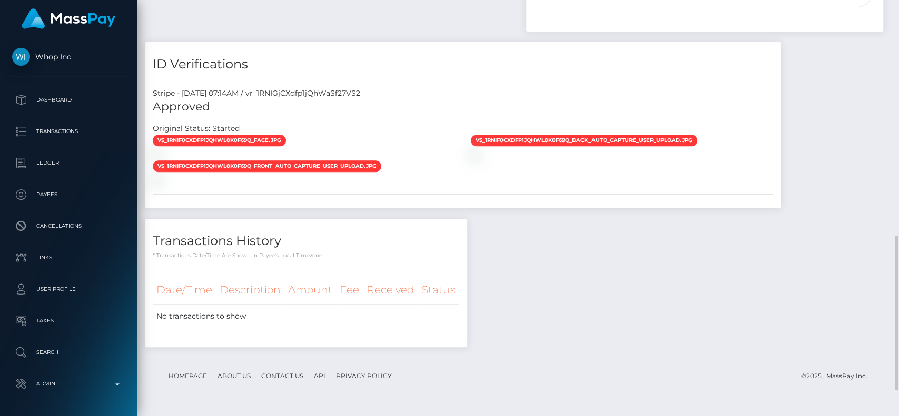
scroll to position [663, 0]
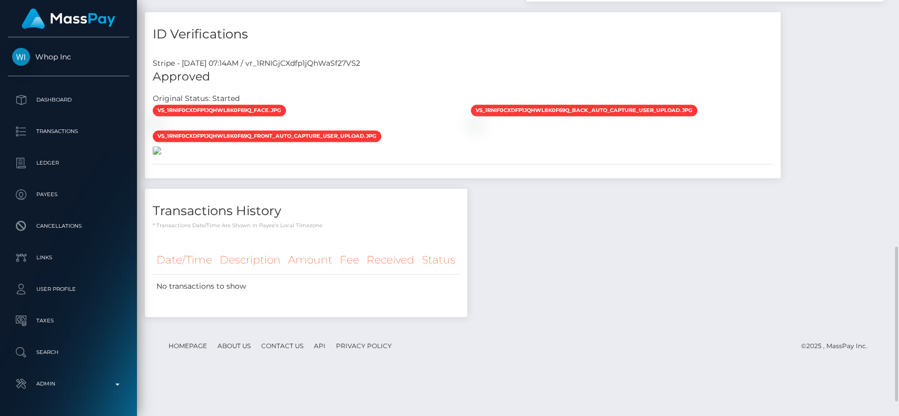
click at [161, 155] on img at bounding box center [157, 150] width 8 height 8
click at [563, 105] on span "vs_1RNIF0CXdfp1jQhWL8K0F69Q_back_auto_capture_user_upload.jpg" at bounding box center [584, 111] width 226 height 12
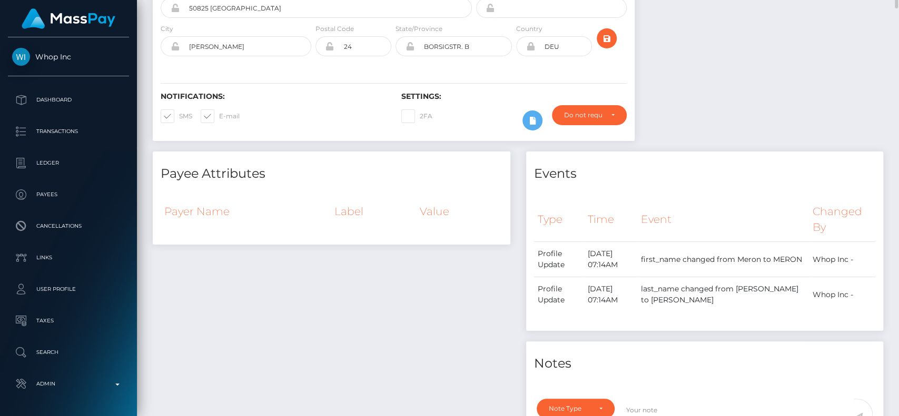
scroll to position [0, 0]
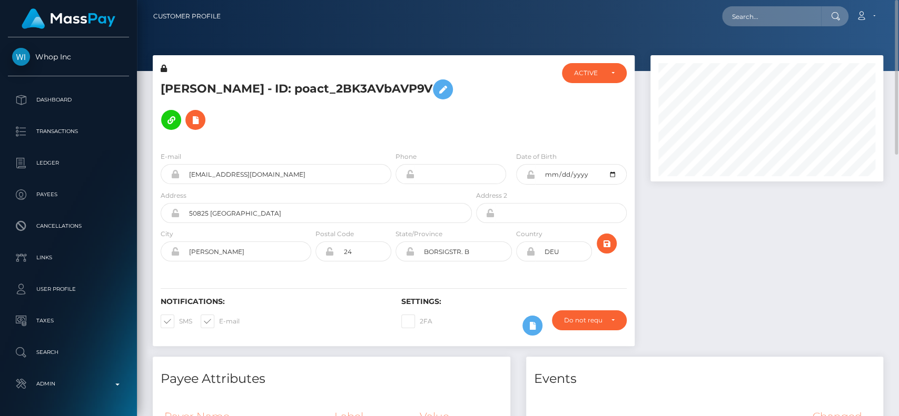
click at [766, 25] on nav "Customer Profile Loading... Loading... Account" at bounding box center [518, 16] width 762 height 33
click at [766, 25] on input "text" at bounding box center [771, 16] width 99 height 20
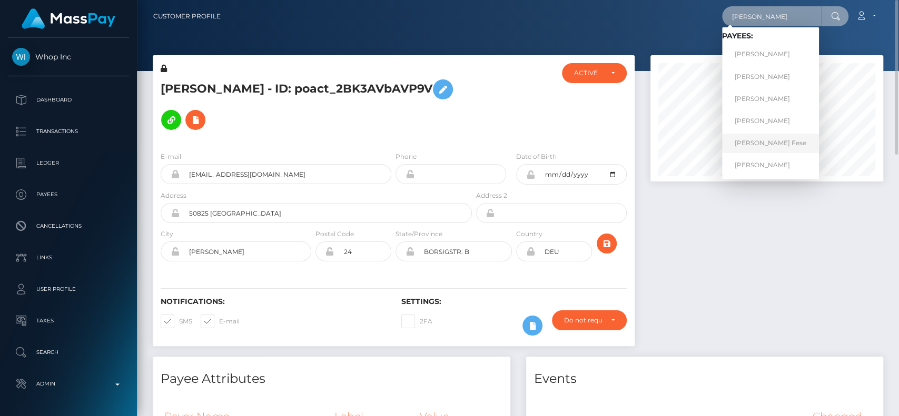
type input "[PERSON_NAME]"
click at [765, 150] on link "[PERSON_NAME] Fese" at bounding box center [770, 143] width 97 height 19
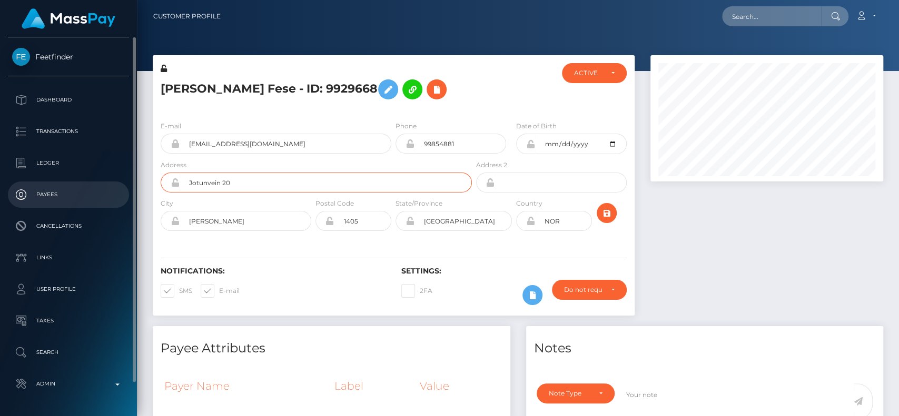
drag, startPoint x: 299, startPoint y: 188, endPoint x: 119, endPoint y: 186, distance: 180.1
click at [119, 186] on div "Feetfinder Dashboard Transactions Ledger Payees" at bounding box center [449, 208] width 899 height 416
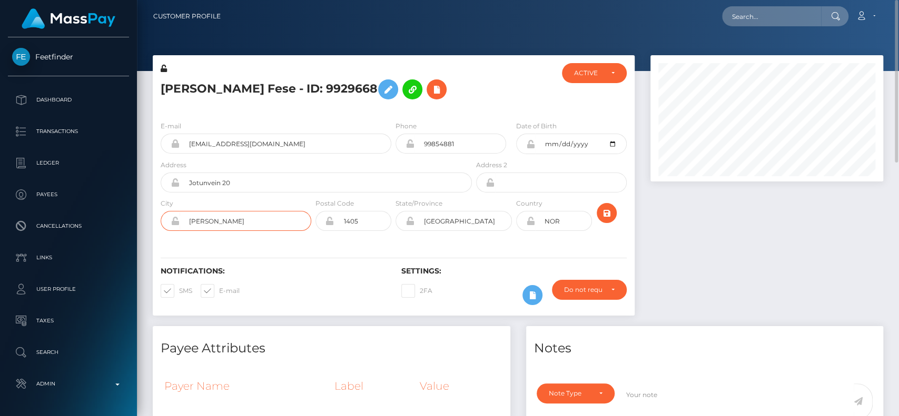
drag, startPoint x: 283, startPoint y: 219, endPoint x: 168, endPoint y: 219, distance: 114.8
click at [168, 219] on div "Langhus" at bounding box center [236, 221] width 151 height 20
click at [270, 91] on h5 "Suzan Kidane Fese - ID: 9929668" at bounding box center [313, 89] width 305 height 31
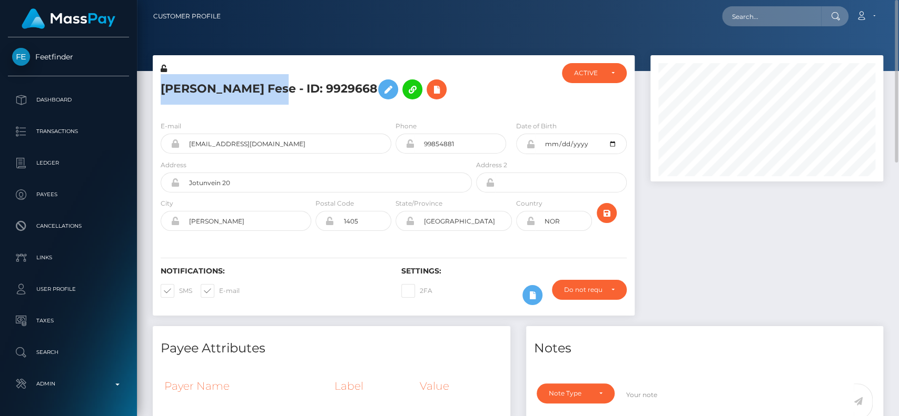
drag, startPoint x: 274, startPoint y: 87, endPoint x: 158, endPoint y: 87, distance: 115.8
click at [158, 87] on div "Suzan Kidane Fese - ID: 9929668" at bounding box center [313, 87] width 321 height 49
copy h5 "Suzan Kidane Fese"
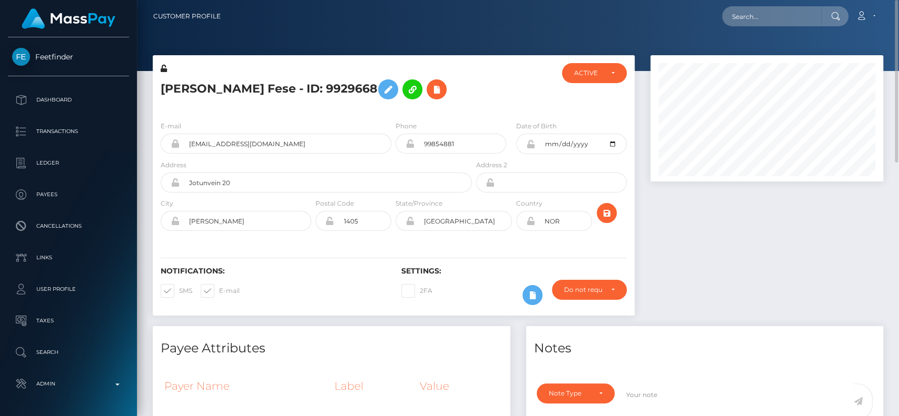
click at [755, 28] on nav "Customer Profile Loading... Loading... Account" at bounding box center [518, 16] width 762 height 33
click at [768, 14] on input "text" at bounding box center [771, 16] width 99 height 20
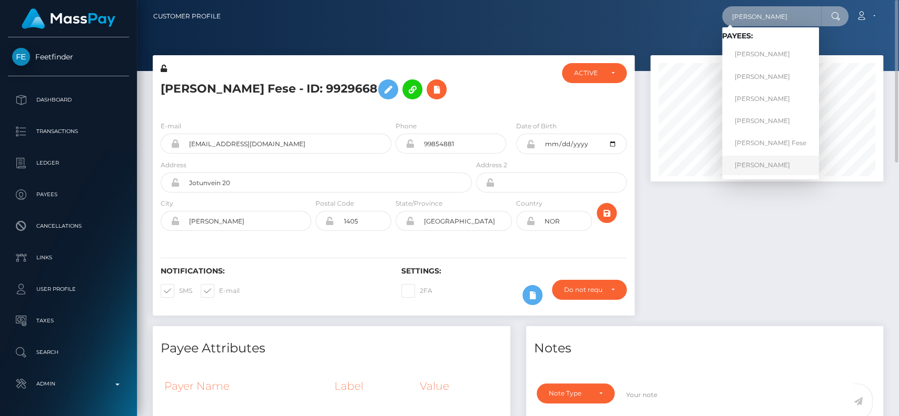
type input "kidane"
click at [757, 163] on link "Henok Tsegay KIDANE" at bounding box center [770, 165] width 97 height 19
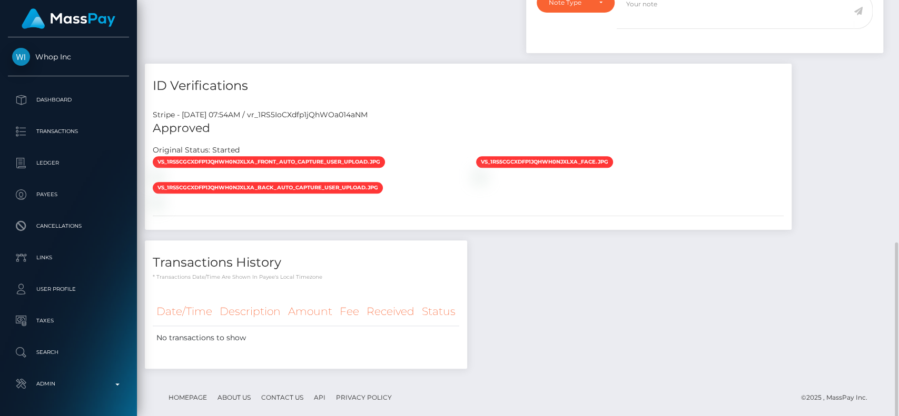
scroll to position [577, 0]
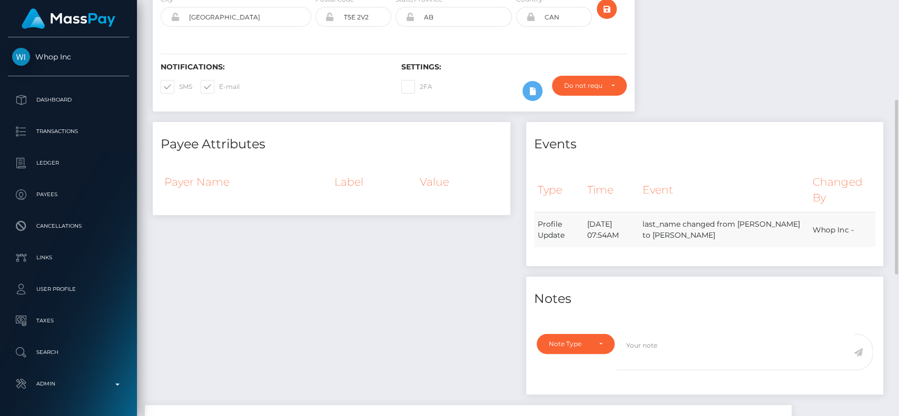
scroll to position [236, 0]
click at [779, 212] on td "last_name changed from [PERSON_NAME] to [PERSON_NAME]" at bounding box center [723, 229] width 171 height 35
copy td "[PERSON_NAME]"
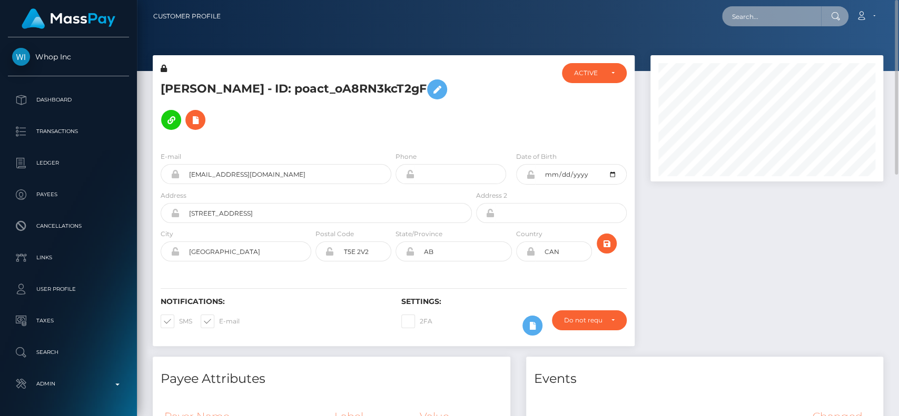
click at [759, 21] on input "text" at bounding box center [771, 16] width 99 height 20
paste input "[PERSON_NAME]"
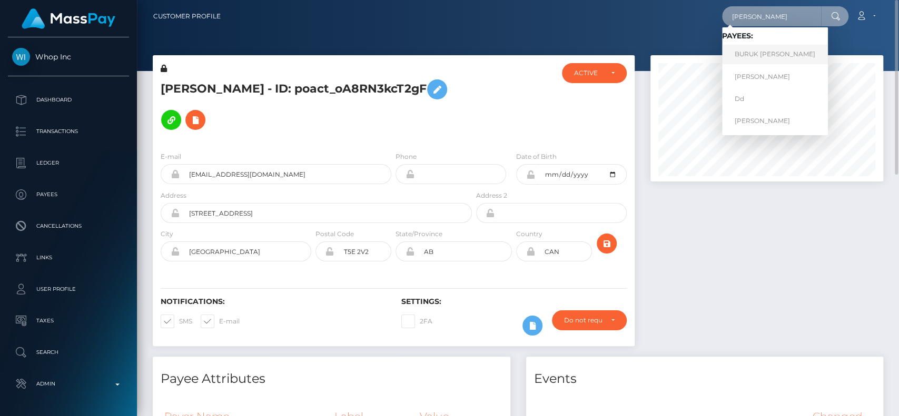
type input "[PERSON_NAME]"
click at [772, 53] on link "BURUK [PERSON_NAME]" at bounding box center [775, 54] width 106 height 19
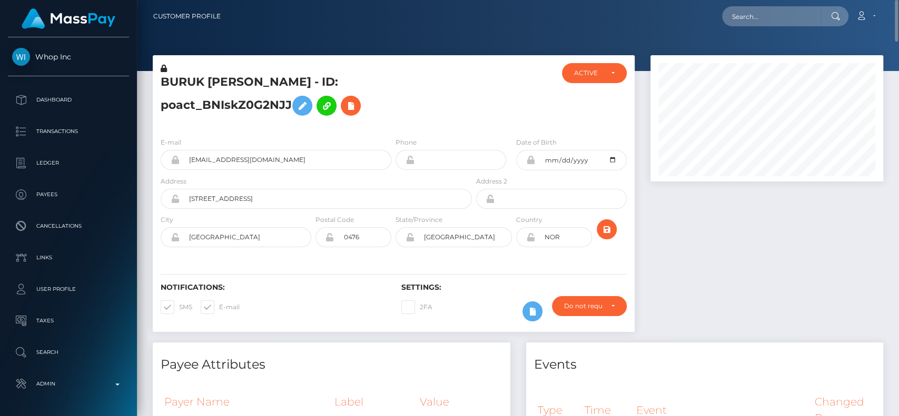
click at [286, 78] on h5 "BURUK [PERSON_NAME] - ID: poact_BNIskZ0G2NJJ" at bounding box center [313, 97] width 305 height 47
copy h5 "HADERA"
click at [754, 27] on div "Loading... Loading... Account Edit Profile Logout" at bounding box center [555, 16] width 653 height 22
click at [764, 14] on input "text" at bounding box center [771, 16] width 99 height 20
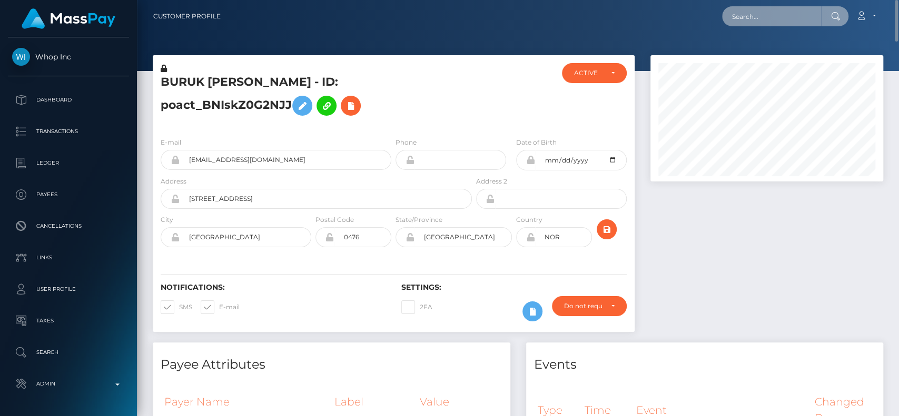
paste input "HADERA"
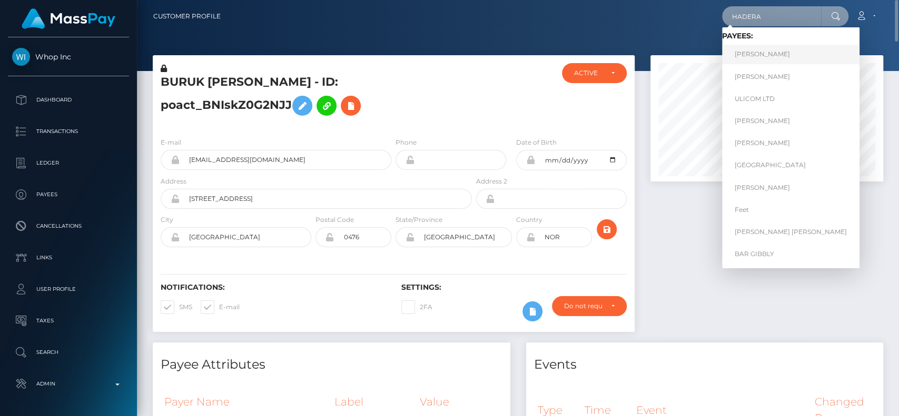
type input "HADERA"
click at [757, 57] on link "[PERSON_NAME]" at bounding box center [790, 54] width 137 height 19
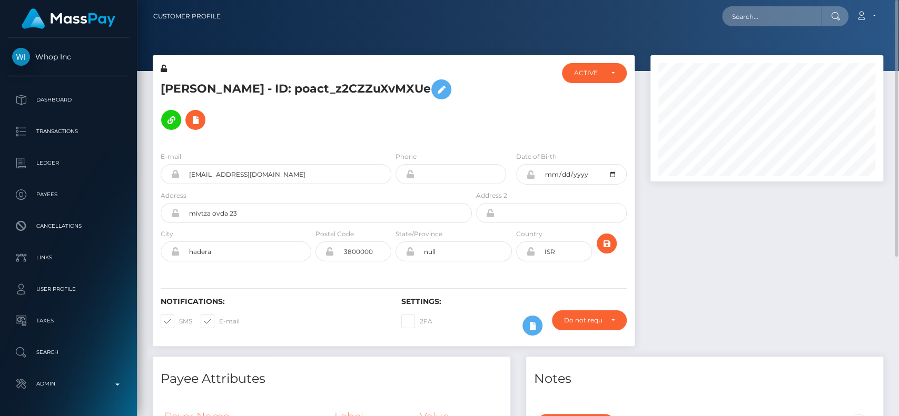
scroll to position [126, 233]
click at [185, 91] on h5 "noam bussi - ID: poact_z2CZZuXvMXUe" at bounding box center [313, 104] width 305 height 61
copy h5 "noam"
click at [746, 17] on input "text" at bounding box center [771, 16] width 99 height 20
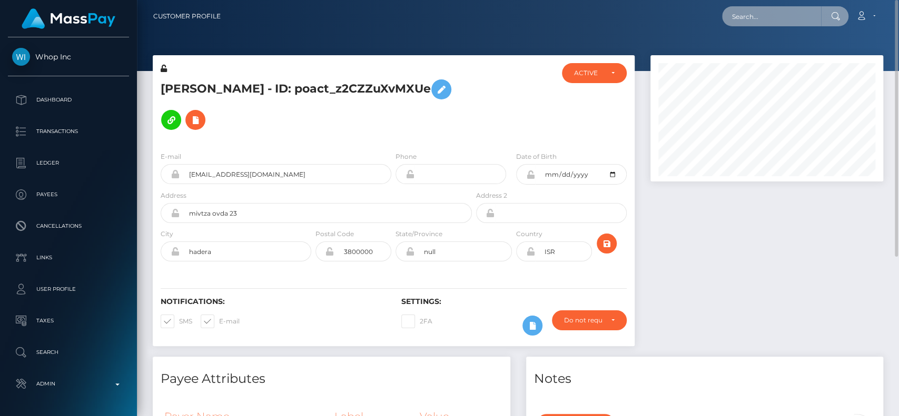
paste input "noam"
type input "noam"
